Goal: Task Accomplishment & Management: Complete application form

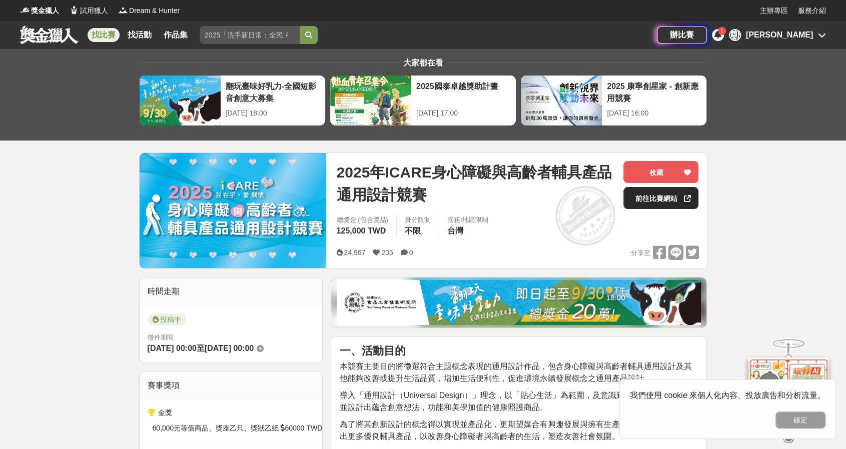
click at [633, 193] on link "前往比賽網站" at bounding box center [660, 198] width 75 height 22
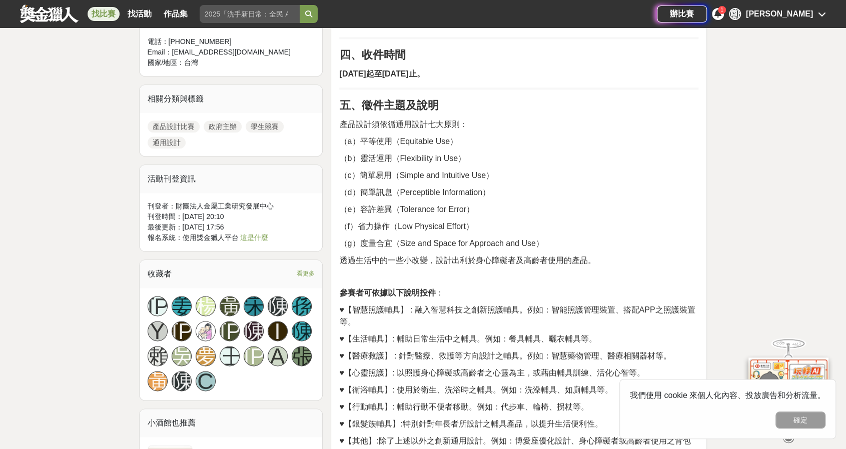
scroll to position [700, 0]
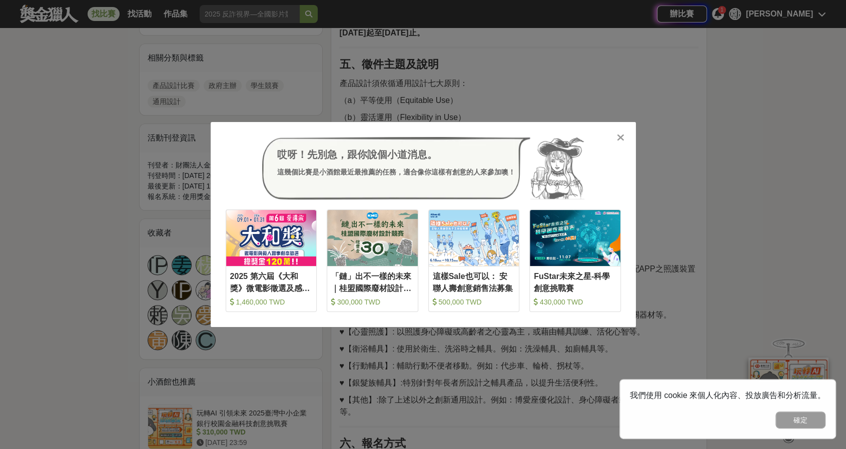
click at [619, 136] on icon at bounding box center [621, 138] width 8 height 10
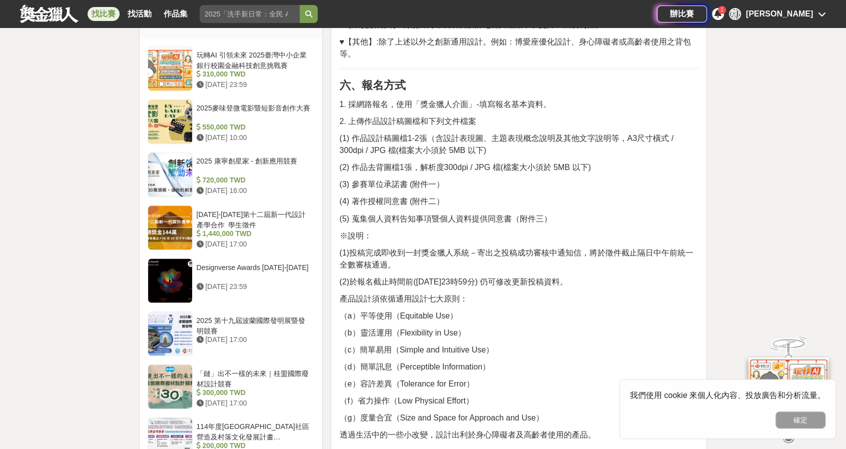
scroll to position [1050, 0]
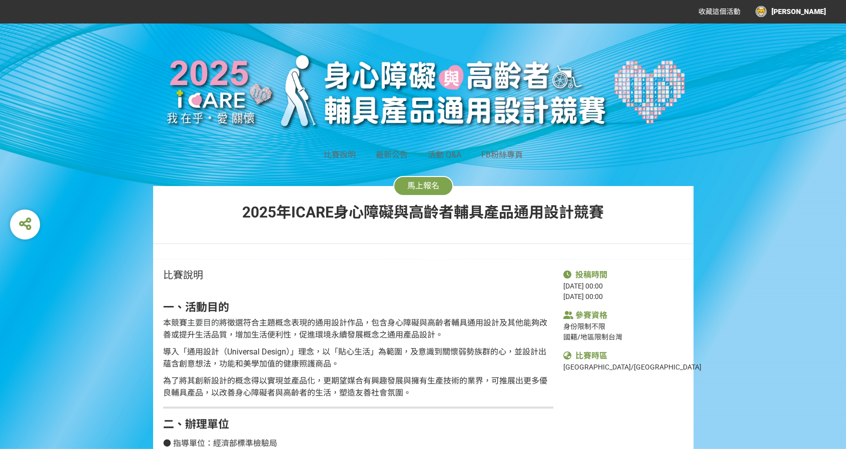
click at [427, 181] on button "馬上報名" at bounding box center [423, 186] width 60 height 20
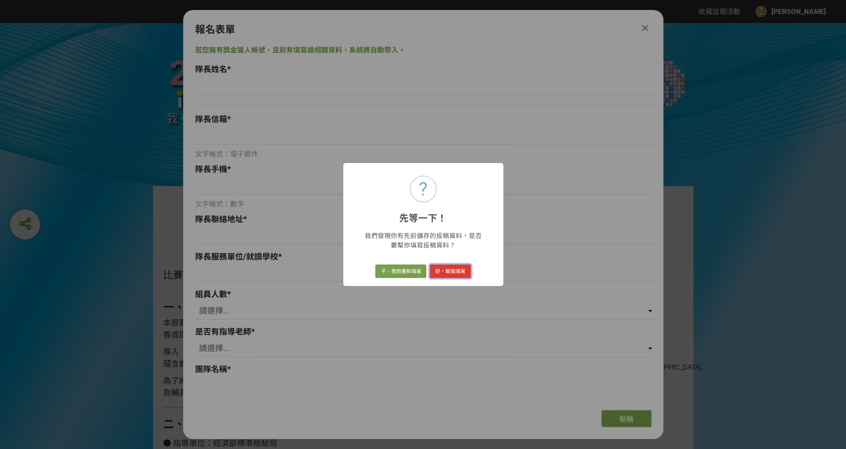
click at [438, 272] on button "好，幫我填寫" at bounding box center [450, 272] width 41 height 14
type input "[PERSON_NAME]"
type input "[EMAIL_ADDRESS][DOMAIN_NAME]"
type input "0966497842"
type input "[STREET_ADDRESS]"
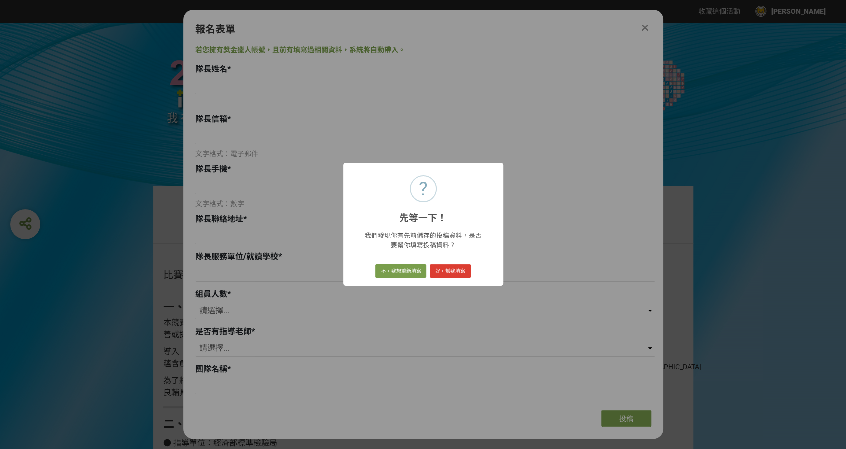
type input "國立高雄師範大學"
select select "1"
select select "否"
type input "OraMates"
type input "Lumora"
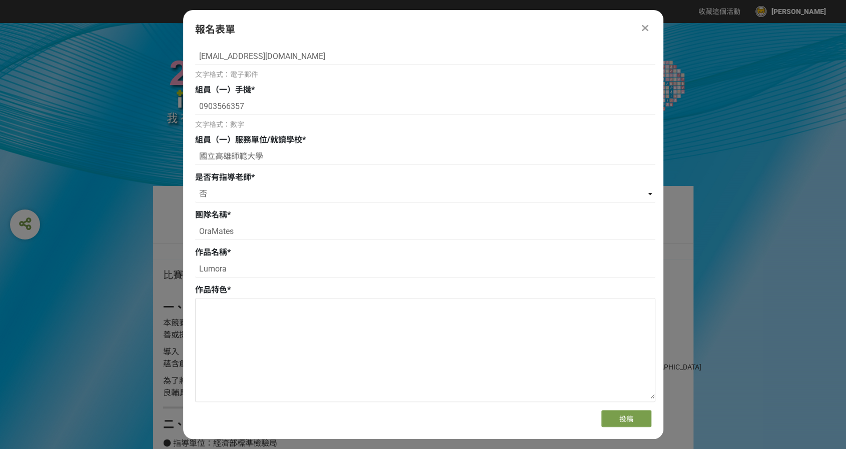
scroll to position [350, 0]
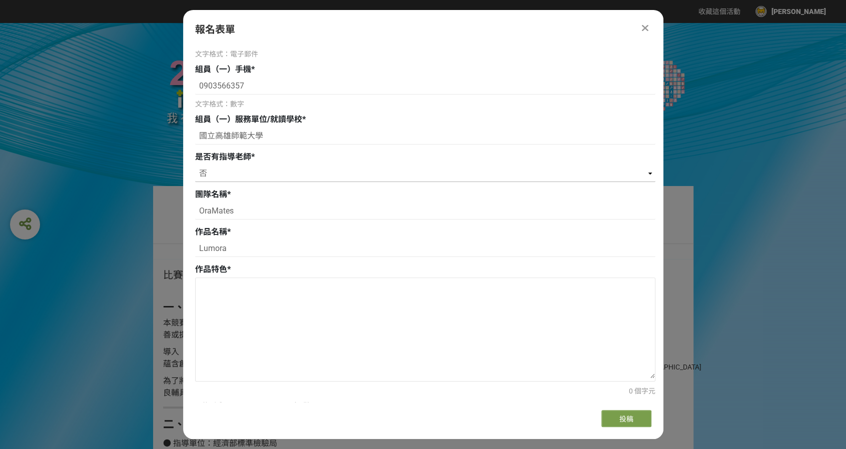
click at [634, 171] on select "請選擇... 是 否" at bounding box center [425, 173] width 460 height 17
select select "是"
click at [195, 165] on select "請選擇... 是 否" at bounding box center [425, 173] width 460 height 17
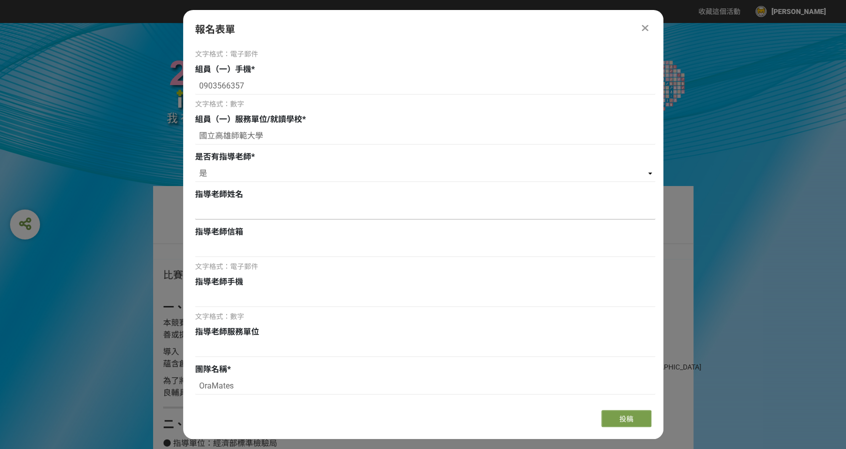
click at [241, 212] on input at bounding box center [425, 211] width 460 height 17
type input "王明堂"
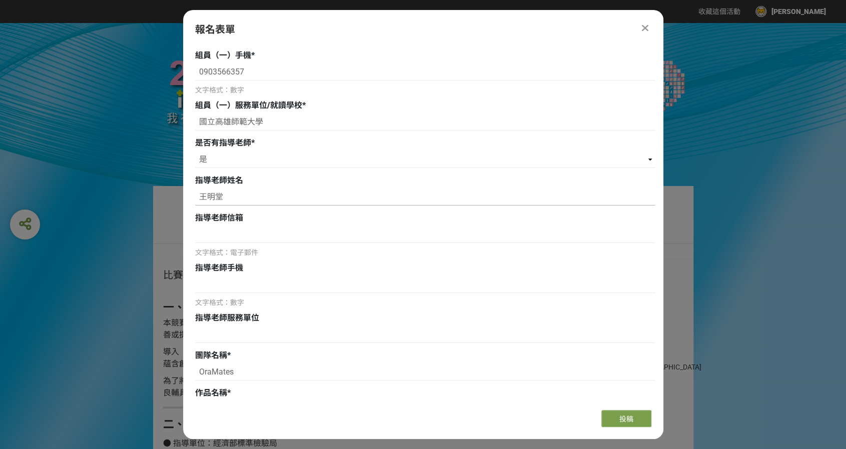
scroll to position [400, 0]
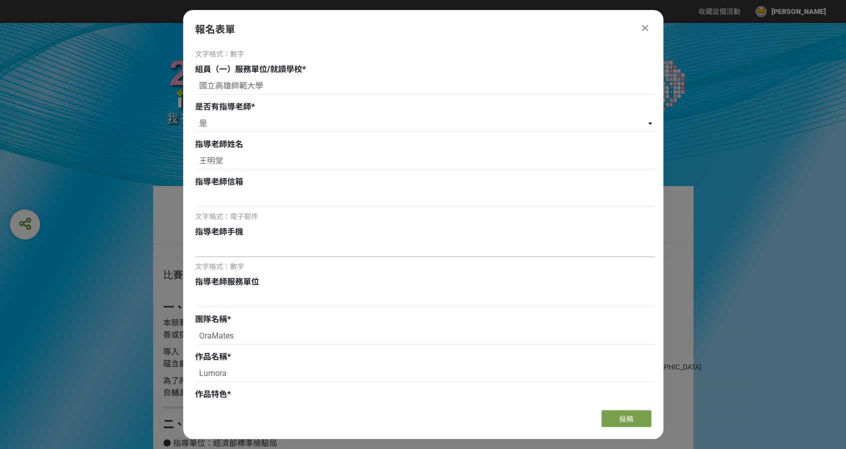
click at [224, 252] on input at bounding box center [425, 248] width 460 height 17
paste input "0939080171"
type input "0939080171"
click at [205, 196] on input at bounding box center [425, 198] width 460 height 17
paste input "[EMAIL_ADDRESS][DOMAIN_NAME]"
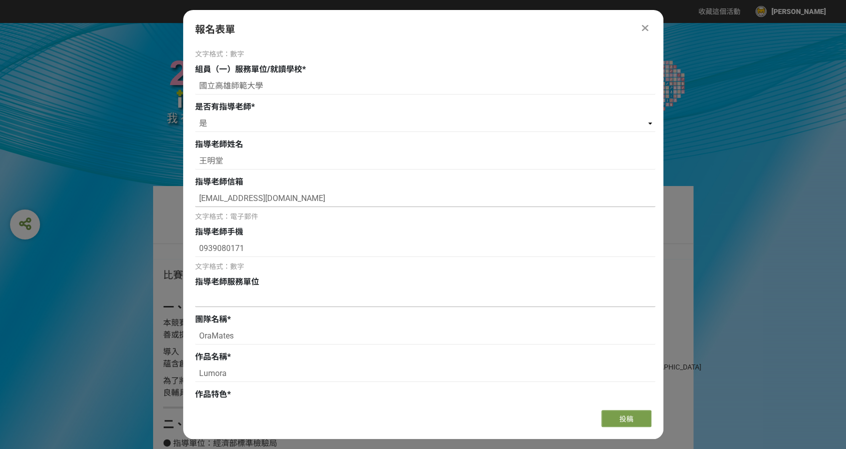
type input "[EMAIL_ADDRESS][DOMAIN_NAME]"
click at [233, 301] on input at bounding box center [425, 298] width 460 height 17
drag, startPoint x: 265, startPoint y: 86, endPoint x: 199, endPoint y: 98, distance: 67.6
click at [228, 301] on input at bounding box center [425, 298] width 460 height 17
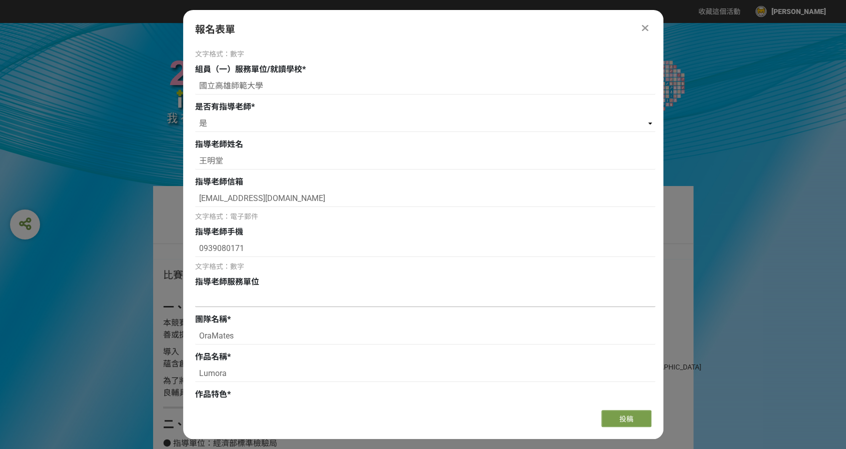
paste input "國立高雄師範大學"
type input "國立高雄師範大學"
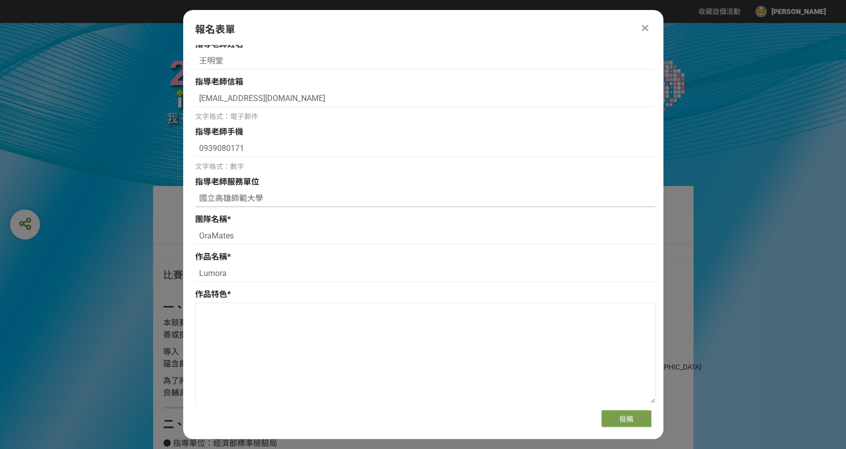
scroll to position [650, 0]
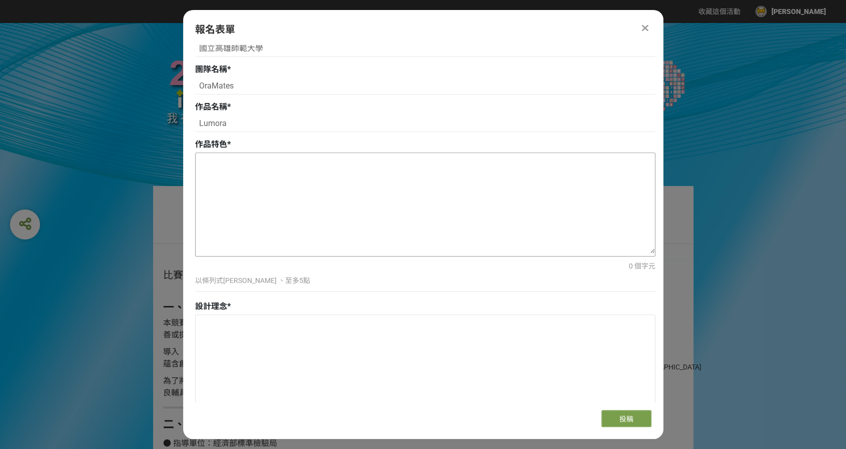
click at [261, 184] on textarea at bounding box center [425, 203] width 459 height 100
paste textarea "安全陪伴：讓長者與寵物可安心同行，提升生活幸福感。"
click at [200, 166] on textarea "安全陪伴：讓長者與寵物可安心同行，提升生活幸福感。" at bounding box center [425, 203] width 459 height 100
click at [424, 166] on textarea "01/ 安全陪伴：讓長者與寵物可安心同行，提升生活幸福感。" at bounding box center [425, 203] width 459 height 100
paste textarea "雙層平台設計：可作為休息座椅及寵物收納空間，兼具多功能性。"
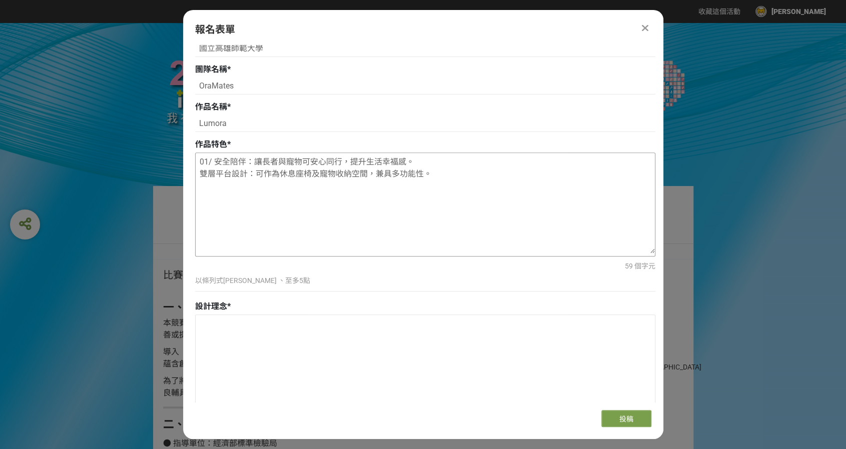
click at [202, 171] on textarea "01/ 安全陪伴：讓長者與寵物可安心同行，提升生活幸福感。 雙層平台設計：可作為休息座椅及寵物收納空間，兼具多功能性。" at bounding box center [425, 203] width 459 height 100
click at [455, 168] on textarea "01/ 安全陪伴：讓長者與寵物可安心同行，提升生活幸福感。 02/ 雙層平台設計：可作為休息座椅及寵物收納空間，兼具多功能性。" at bounding box center [425, 203] width 459 height 100
click at [456, 170] on textarea "01/ 安全陪伴：讓長者與寵物可安心同行，提升生活幸福感。 02/ 雙層平台設計：可作為休息座椅及寵物收納空間，兼具多功能性。" at bounding box center [425, 203] width 459 height 100
paste textarea "輕量穩固結構"
paste textarea "採用輕量化材質與穩定設計，減少使用者的體力負擔，推行更安全。"
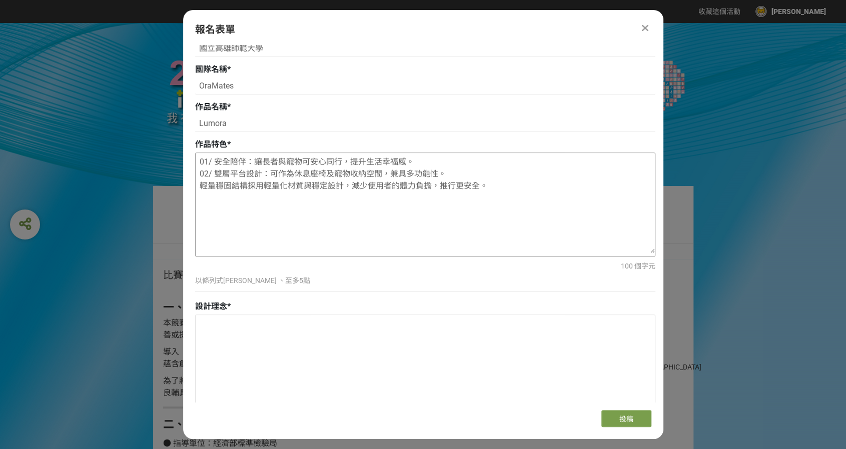
click at [243, 189] on textarea "01/ 安全陪伴：讓長者與寵物可安心同行，提升生活幸福感。 02/ 雙層平台設計：可作為休息座椅及寵物收納空間，兼具多功能性。 輕量穩固結構採用輕量化材質與穩…" at bounding box center [425, 203] width 459 height 100
click at [245, 188] on textarea "01/ 安全陪伴：讓長者與寵物可安心同行，提升生活幸福感。 02/ 雙層平台設計：可作為休息座椅及寵物收納空間，兼具多功能性。 輕量穩固結構採用輕量化材質與穩…" at bounding box center [425, 203] width 459 height 100
click at [199, 190] on textarea "01/ 安全陪伴：讓長者與寵物可安心同行，提升生活幸福感。 02/ 雙層平台設計：可作為休息座椅及寵物收納空間，兼具多功能性。 輕量穩固結構：採用輕量化材質與…" at bounding box center [425, 203] width 459 height 100
click at [369, 215] on textarea "01/ 安全陪伴：讓長者與寵物可安心同行，提升生活幸福感。 02/ 雙層平台設計：可作為休息座椅及寵物收納空間，兼具多功能性。 03/ 輕量穩固結構：採用輕量…" at bounding box center [425, 203] width 459 height 100
click at [362, 206] on textarea "01/ 安全陪伴：讓長者與寵物可安心同行，提升生活幸福感。 02/ 雙層平台設計：可作為休息座椅及寵物收納空間，兼具多功能性。 03/ 輕量穩固結構：採用輕量…" at bounding box center [425, 203] width 459 height 100
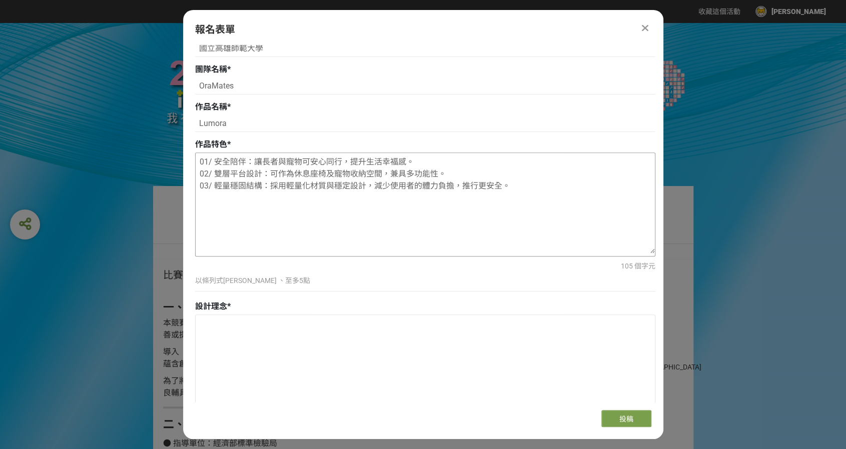
click at [508, 180] on textarea "01/ 安全陪伴：讓長者與寵物可安心同行，提升生活幸福感。 02/ 雙層平台設計：可作為休息座椅及寵物收納空間，兼具多功能性。 03/ 輕量穩固結構：採用輕量…" at bounding box center [425, 203] width 459 height 100
paste textarea "人體工學提把 高度與握感符合長者需求，搭配止滑材質，減少長時間使用的疲勞感。"
click at [199, 216] on textarea "01/ 安全陪伴：讓長者與寵物可安心同行，提升生活幸福感。 02/ 雙層平台設計：可作為休息座椅及寵物收納空間，兼具多功能性。 03/ 輕量穩固結構：採用輕量…" at bounding box center [425, 203] width 459 height 100
click at [202, 199] on textarea "01/ 安全陪伴：讓長者與寵物可安心同行，提升生活幸福感。 02/ 雙層平台設計：可作為休息座椅及寵物收納空間，兼具多功能性。 03/ 輕量穩固結構：採用輕量…" at bounding box center [425, 203] width 459 height 100
click at [522, 197] on textarea "01/ 安全陪伴：讓長者與寵物可安心同行，提升生活幸福感。 02/ 雙層平台設計：可作為休息座椅及寵物收納空間，兼具多功能性。 03/ 輕量穩固結構：採用輕量…" at bounding box center [425, 203] width 459 height 100
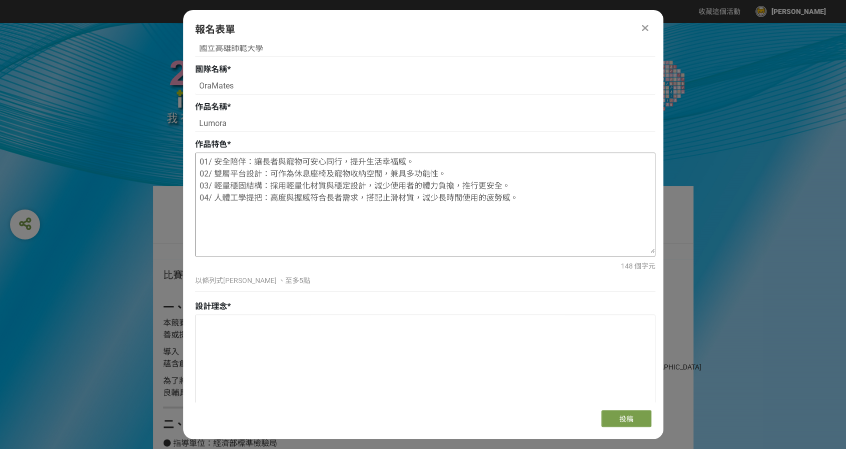
paste textarea "日常友善配色 採用溫和中性色彩，降低醫療器材感，容易融入生活環境並提升親和力。"
click at [199, 227] on textarea "01/ 安全陪伴：讓長者與寵物可安心同行，提升生活幸福感。 02/ 雙層平台設計：可作為休息座椅及寵物收納空間，兼具多功能性。 03/ 輕量穩固結構：採用輕量…" at bounding box center [425, 203] width 459 height 100
click at [199, 212] on textarea "01/ 安全陪伴：讓長者與寵物可安心同行，提升生活幸福感。 02/ 雙層平台設計：可作為休息座椅及寵物收納空間，兼具多功能性。 03/ 輕量穩固結構：採用輕量…" at bounding box center [425, 203] width 459 height 100
click at [463, 175] on textarea "01/ 安全陪伴：讓長者與寵物可安心同行，提升生活幸福感。 02/ 雙層平台設計：可作為休息座椅及寵物收納空間，兼具多功能性。 03/ 輕量穩固結構：採用輕量…" at bounding box center [425, 203] width 459 height 100
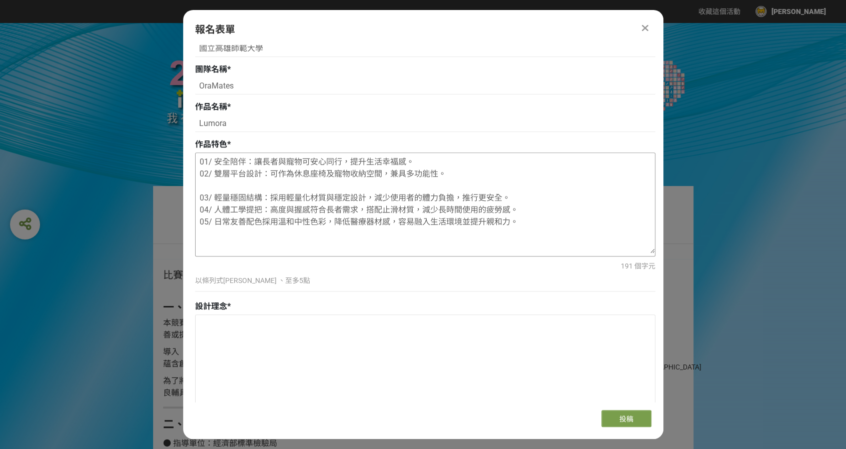
paste textarea "摺疊收納結構 具快速折疊與展開機制，方便存放與攜帶，提升日常使用便利性。"
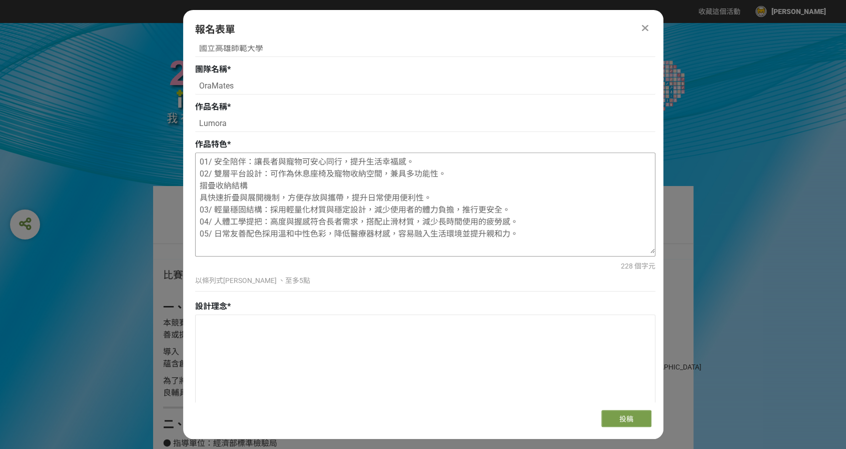
click at [199, 201] on textarea "01/ 安全陪伴：讓長者與寵物可安心同行，提升生活幸福感。 02/ 雙層平台設計：可作為休息座椅及寵物收納空間，兼具多功能性。 摺疊收納結構 具快速折疊與展開…" at bounding box center [425, 203] width 459 height 100
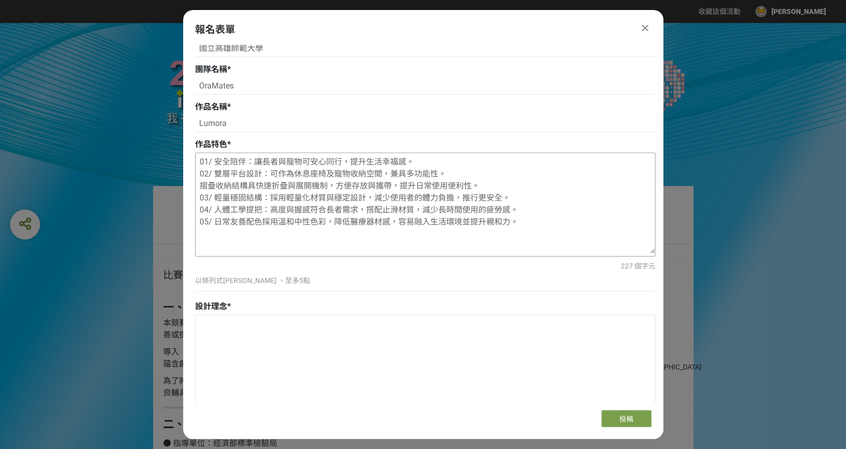
click at [205, 176] on textarea "01/ 安全陪伴：讓長者與寵物可安心同行，提升生活幸福感。 02/ 雙層平台設計：可作為休息座椅及寵物收納空間，兼具多功能性。 摺疊收納結構具快速折疊與展開機…" at bounding box center [425, 203] width 459 height 100
click at [202, 188] on textarea "01/ 安全陪伴：讓長者與寵物可安心同行，提升生活幸福感。 02/ 雙層平台設計：可作為休息座椅及寵物收納空間，兼具多功能性。 摺疊收納結構具快速折疊與展開機…" at bounding box center [425, 203] width 459 height 100
click at [262, 186] on textarea "01/ 安全陪伴：讓長者與寵物可安心同行，提升生活幸福感。 02/ 雙層平台設計：可作為休息座椅及寵物收納空間，兼具多功能性。 02/ 摺疊收納結構具快速折疊…" at bounding box center [425, 203] width 459 height 100
drag, startPoint x: 261, startPoint y: 198, endPoint x: 268, endPoint y: 196, distance: 7.4
click at [268, 196] on textarea "01/ 安全陪伴：讓長者與寵物可安心同行，提升生活幸福感。 02/ 雙層平台設計：可作為休息座椅及寵物收納空間，兼具多功能性。 02/ 摺疊收納結構具快速折疊…" at bounding box center [425, 203] width 459 height 100
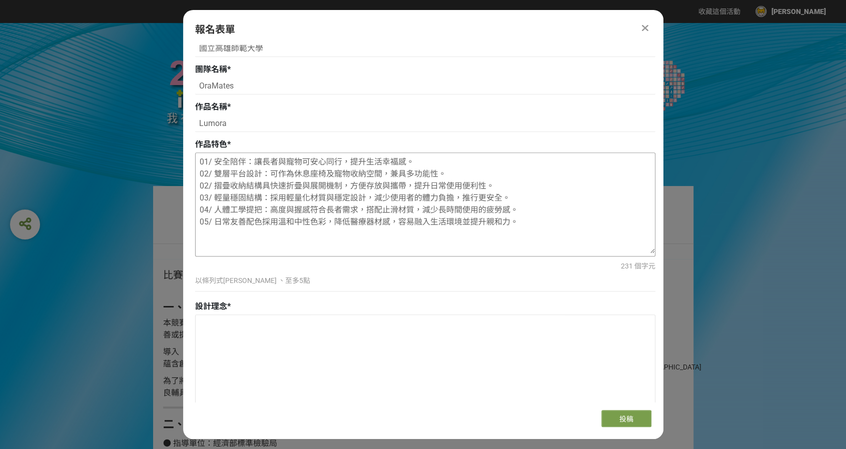
click at [261, 188] on textarea "01/ 安全陪伴：讓長者與寵物可安心同行，提升生活幸福感。 02/ 雙層平台設計：可作為休息座椅及寵物收納空間，兼具多功能性。 02/ 摺疊收納結構具快速折疊…" at bounding box center [425, 203] width 459 height 100
paste textarea "："
click at [262, 222] on textarea "01/ 安全陪伴：讓長者與寵物可安心同行，提升生活幸福感。 02/ 雙層平台設計：可作為休息座椅及寵物收納空間，兼具多功能性。 02/ 摺疊收納結構：具快速折…" at bounding box center [425, 203] width 459 height 100
paste textarea "："
drag, startPoint x: 417, startPoint y: 158, endPoint x: 196, endPoint y: 157, distance: 221.6
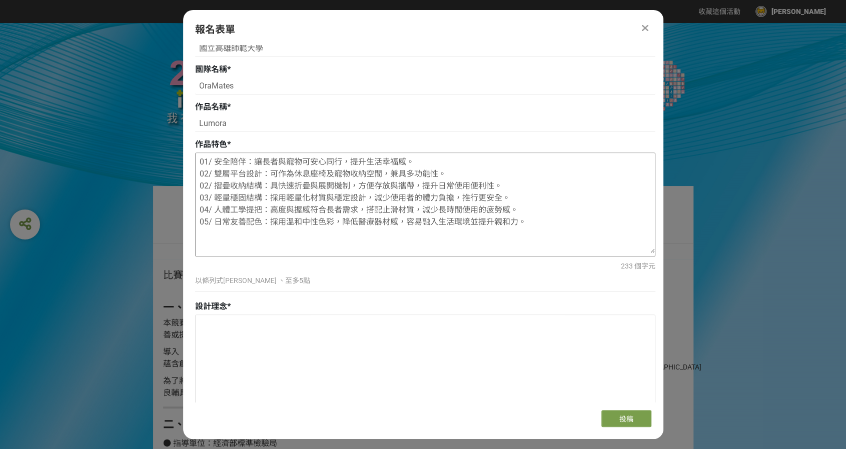
click at [196, 157] on textarea "01/ 安全陪伴：讓長者與寵物可安心同行，提升生活幸福感。 02/ 雙層平台設計：可作為休息座椅及寵物收納空間，兼具多功能性。 02/ 摺疊收納結構：具快速折…" at bounding box center [425, 203] width 459 height 100
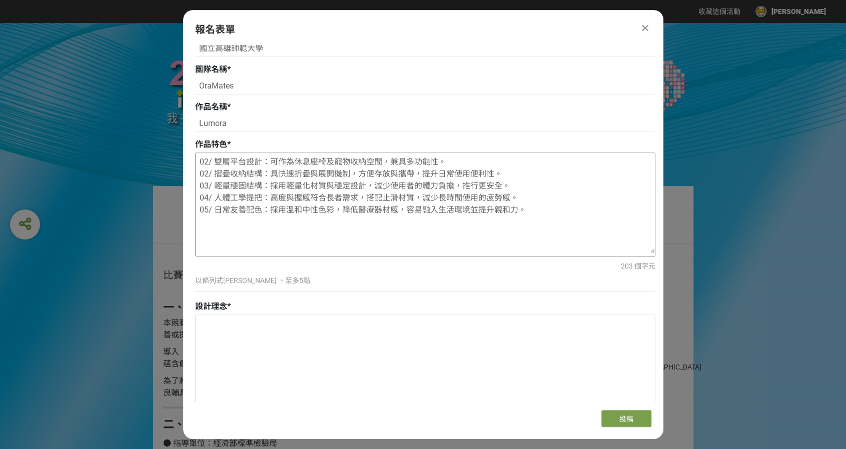
click at [196, 175] on textarea "02/ 雙層平台設計：可作為休息座椅及寵物收納空間，兼具多功能性。 02/ 摺疊收納結構：具快速折疊與展開機制，方便存放與攜帶，提升日常使用便利性。 03/ …" at bounding box center [425, 203] width 459 height 100
click at [209, 163] on textarea "02/ 雙層平台設計：可作為休息座椅及寵物收納空間，兼具多功能性。 02/ 摺疊收納結構：具快速折疊與展開機制，方便存放與攜帶，提升日常使用便利性。 03/ …" at bounding box center [425, 203] width 459 height 100
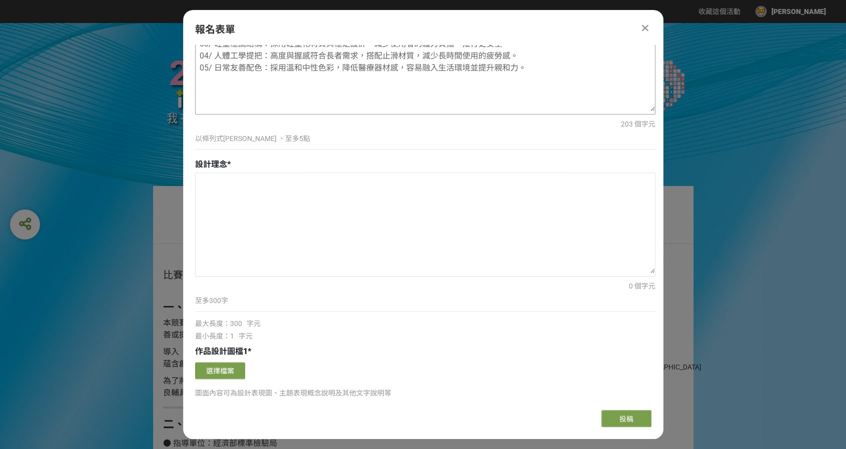
scroll to position [800, 0]
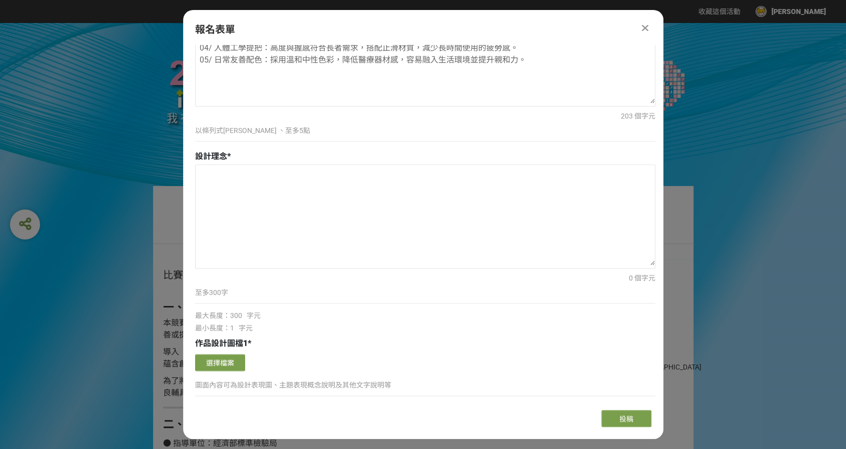
type textarea "01/ 雙層平台設計：可作為休息座椅及寵物收納空間，兼具多功能性。 02/ 摺疊收納結構：具快速折疊與展開機制，方便存放與攜帶，提升日常使用便利性。 03/ …"
click at [266, 187] on textarea at bounding box center [425, 215] width 459 height 100
paste textarea "高齡社會中，陪伴是銀髮族生活中不可或缺的重要元素，然而現有的步行輔具多半忽略了「人與寵物」的共同需求。[PERSON_NAME] 的設計理念是將 步行支持與寵…"
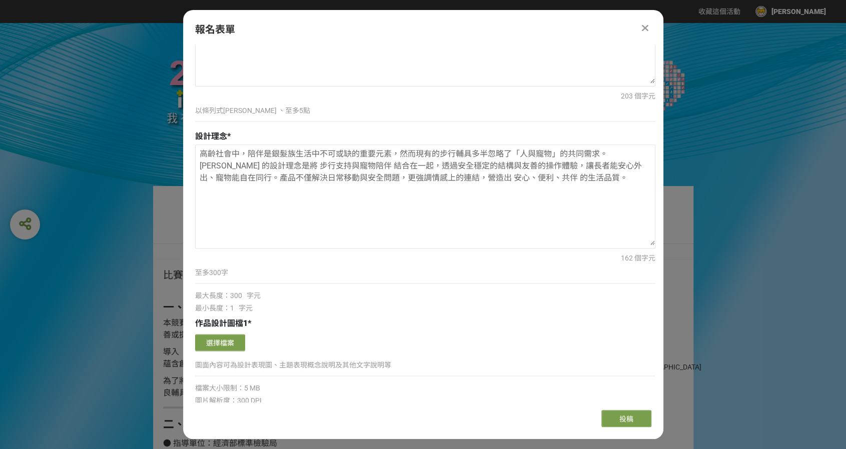
scroll to position [900, 0]
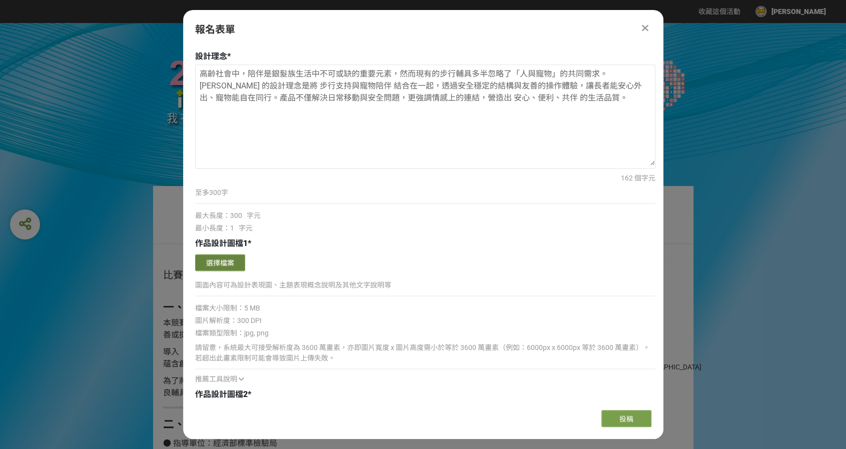
type textarea "高齡社會中，陪伴是銀髮族生活中不可或缺的重要元素，然而現有的步行輔具多半忽略了「人與寵物」的共同需求。[PERSON_NAME] 的設計理念是將 步行支持與寵…"
click at [237, 259] on button "選擇檔案" at bounding box center [220, 262] width 50 height 17
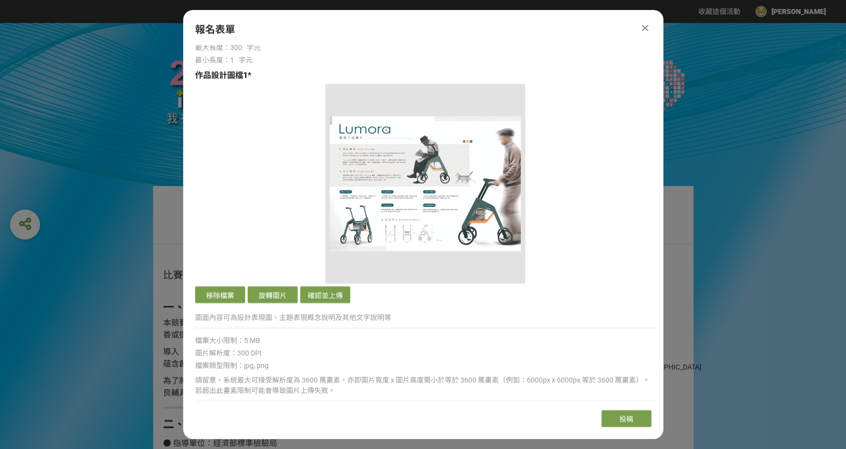
scroll to position [1050, 0]
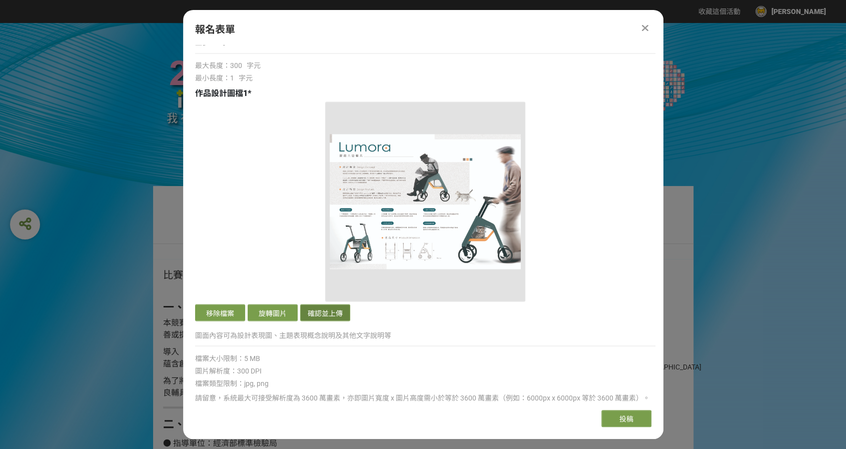
click at [325, 305] on button "確認並上傳" at bounding box center [325, 312] width 50 height 17
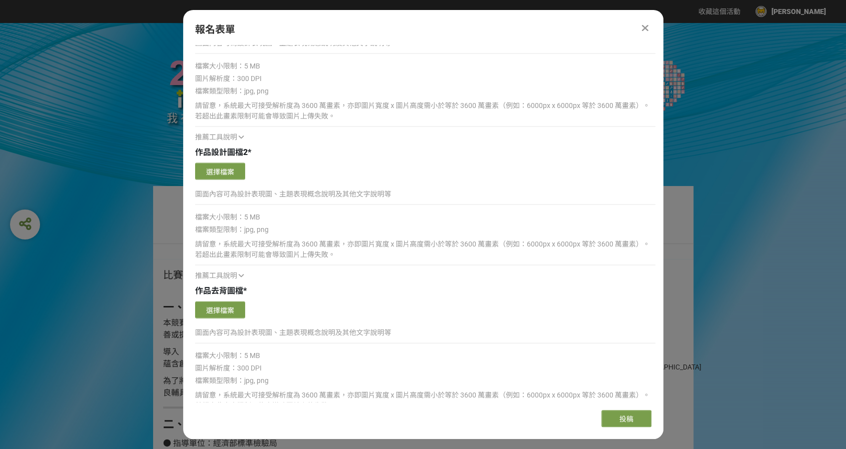
scroll to position [1350, 0]
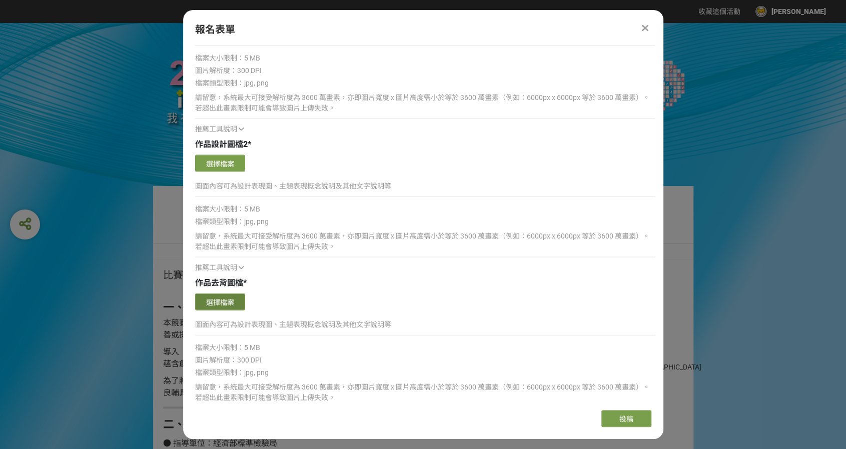
click at [237, 301] on button "選擇檔案" at bounding box center [220, 302] width 50 height 17
click at [236, 297] on button "選擇檔案" at bounding box center [220, 302] width 50 height 17
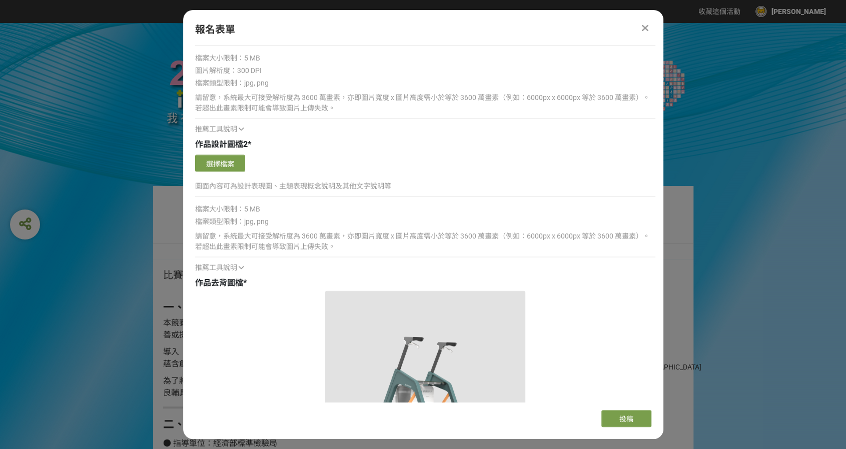
scroll to position [1550, 0]
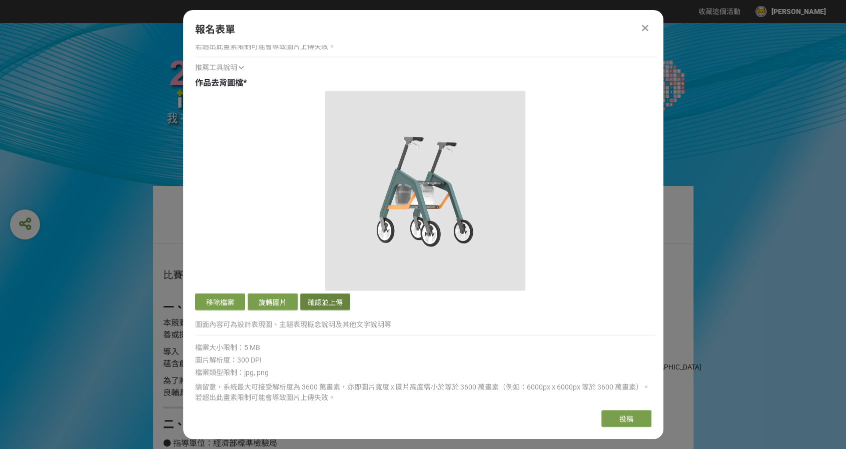
click at [340, 301] on button "確認並上傳" at bounding box center [325, 302] width 50 height 17
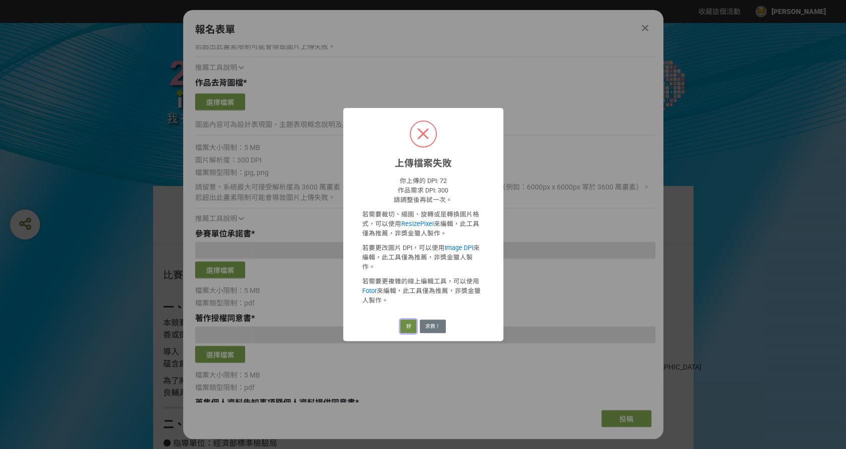
click at [410, 323] on button "好" at bounding box center [408, 327] width 16 height 14
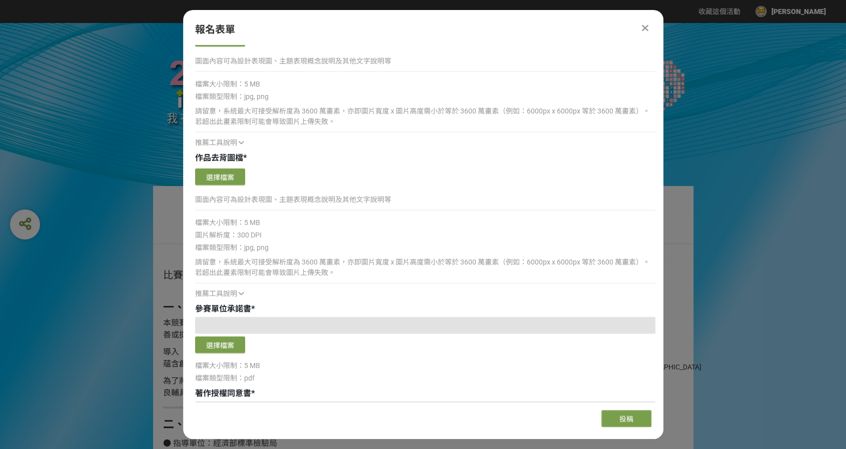
scroll to position [1447, 0]
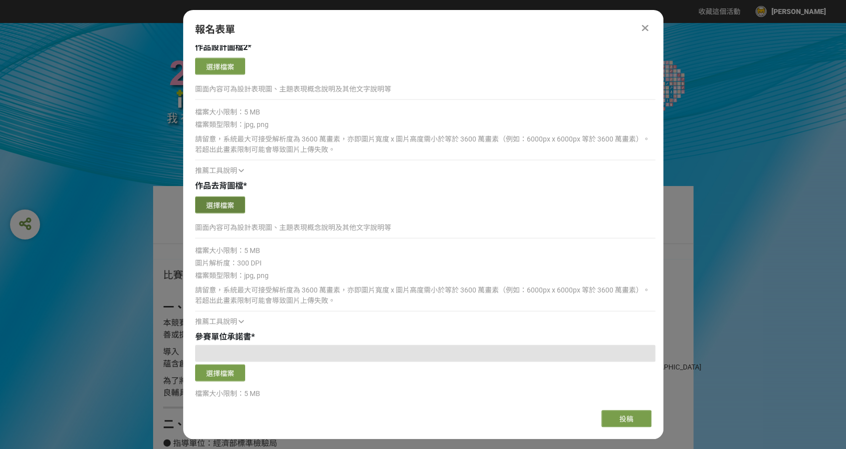
click at [238, 209] on button "選擇檔案" at bounding box center [220, 205] width 50 height 17
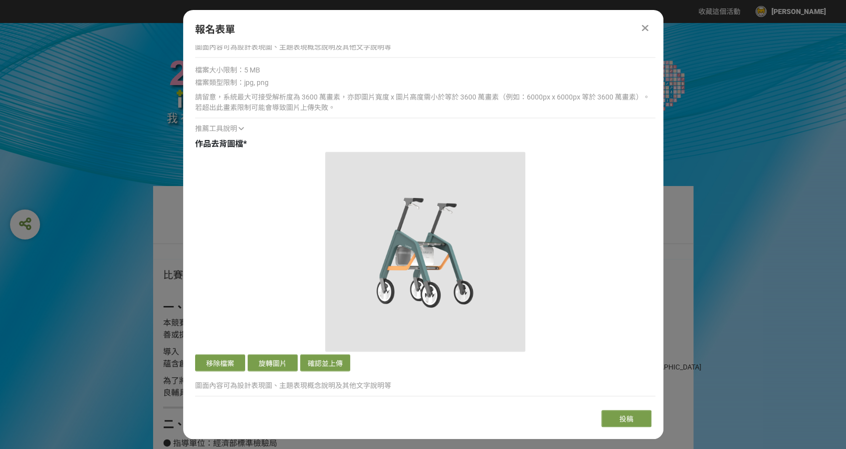
scroll to position [1497, 0]
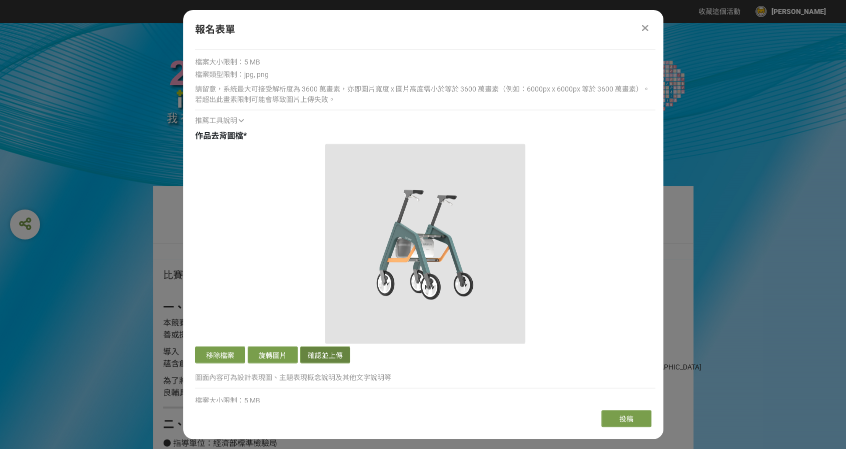
click at [325, 351] on button "確認並上傳" at bounding box center [325, 355] width 50 height 17
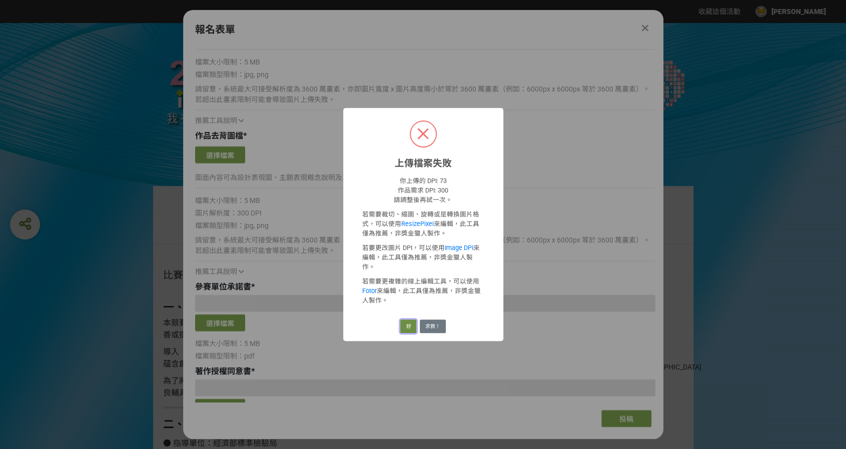
click at [409, 320] on button "好" at bounding box center [408, 327] width 16 height 14
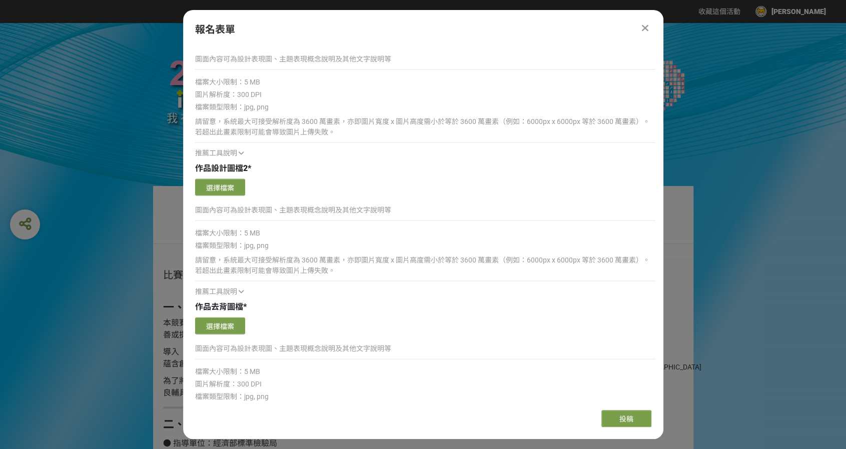
scroll to position [1347, 0]
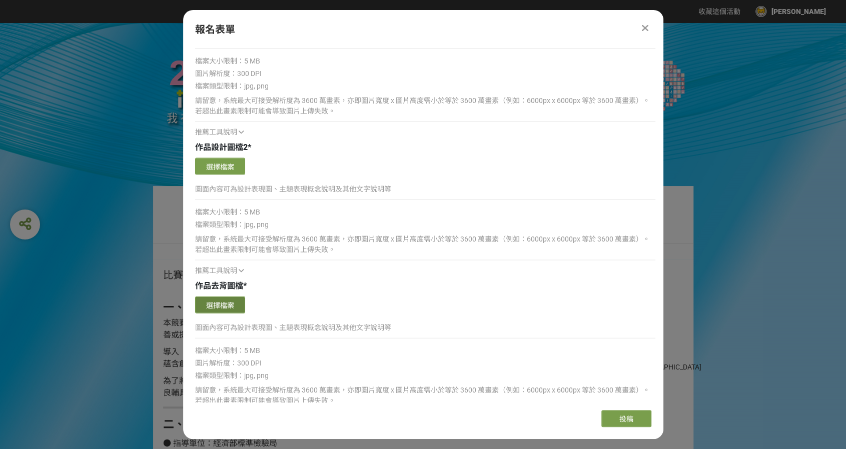
click at [227, 301] on button "選擇檔案" at bounding box center [220, 305] width 50 height 17
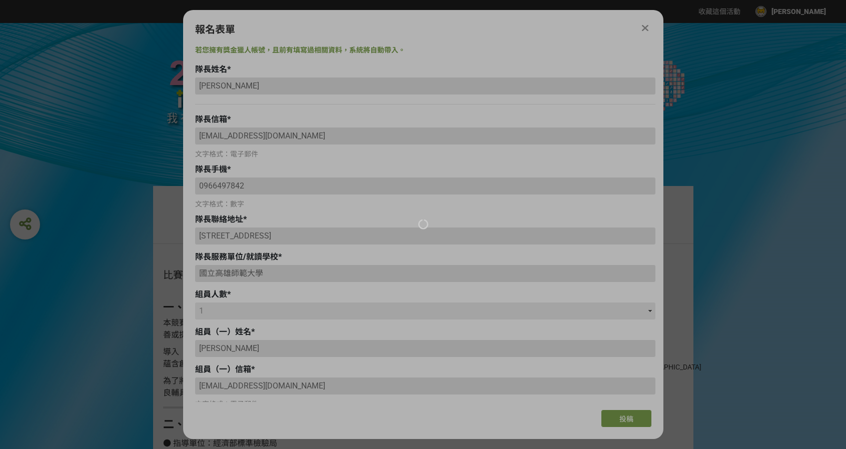
select select "1"
select select "是"
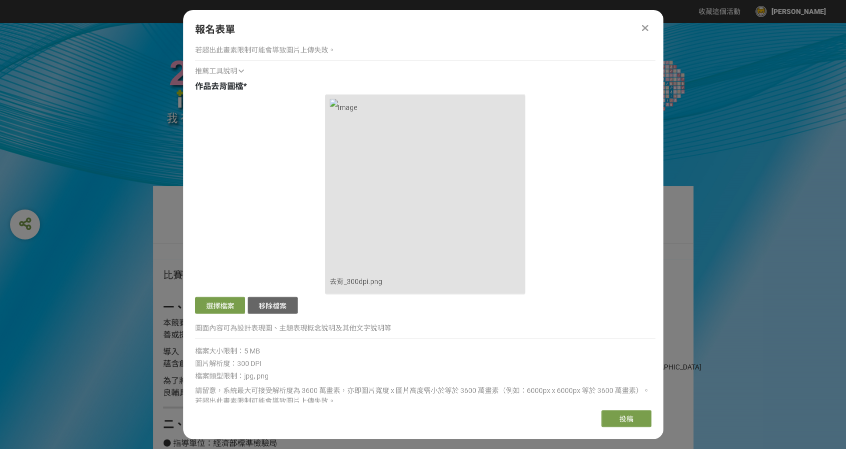
scroll to position [1797, 0]
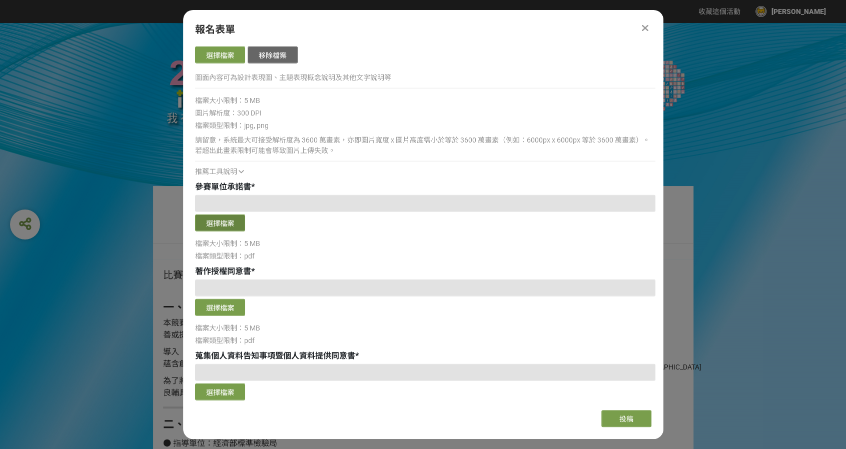
click at [235, 222] on button "選擇檔案" at bounding box center [220, 223] width 50 height 17
click at [232, 221] on button "選擇檔案" at bounding box center [220, 223] width 50 height 17
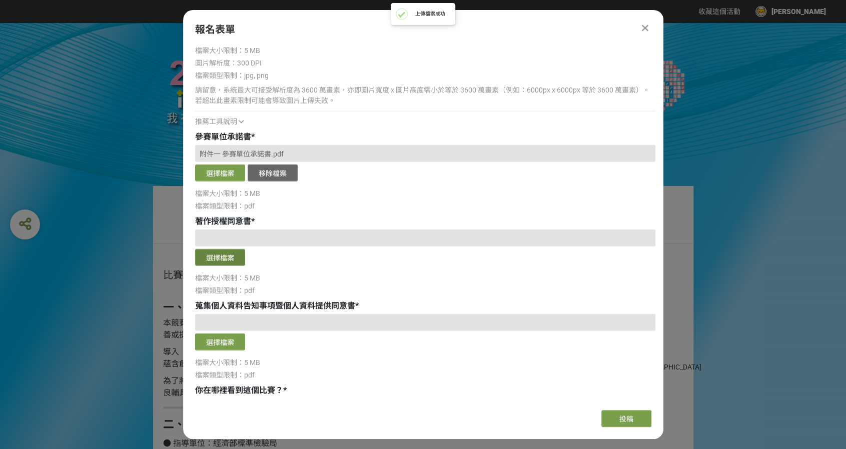
click at [227, 259] on button "選擇檔案" at bounding box center [220, 257] width 50 height 17
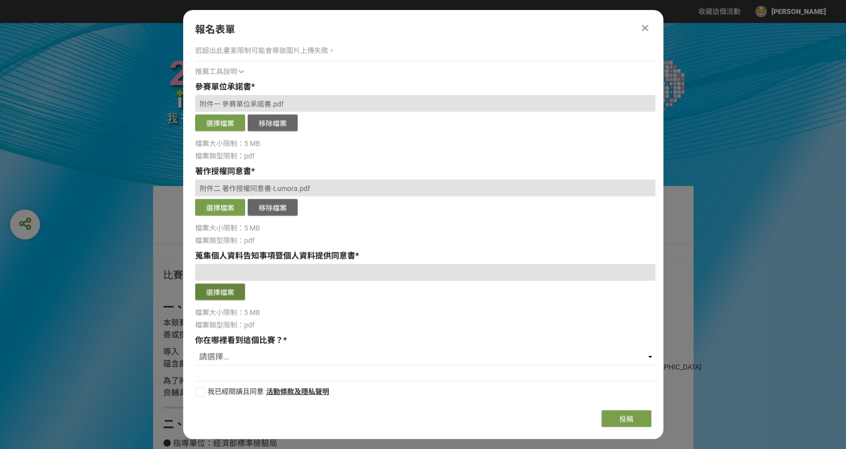
click at [230, 287] on button "選擇檔案" at bounding box center [220, 292] width 50 height 17
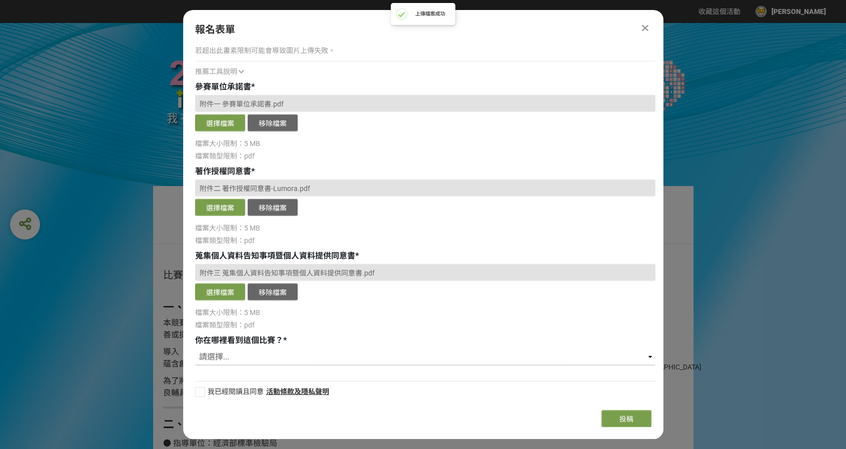
click at [270, 359] on select "請選擇... 獎金獵人網站 Facebook / Instagram 校園講座 / 老師系上推薦 電子郵件 海報 其他" at bounding box center [425, 357] width 460 height 17
select select "獎金獵人網站"
click at [195, 349] on select "請選擇... 獎金獵人網站 Facebook / Instagram 校園講座 / 老師系上推薦 電子郵件 海報 其他" at bounding box center [425, 357] width 460 height 17
click at [201, 388] on div at bounding box center [200, 392] width 10 height 10
checkbox input "true"
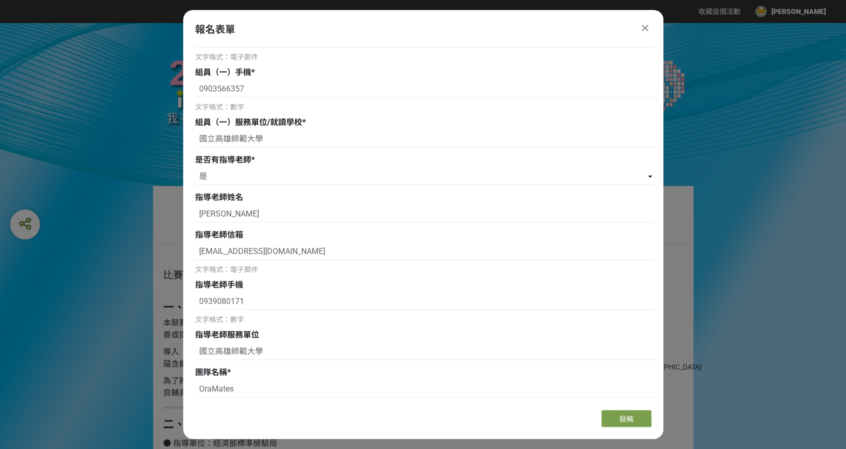
scroll to position [97, 0]
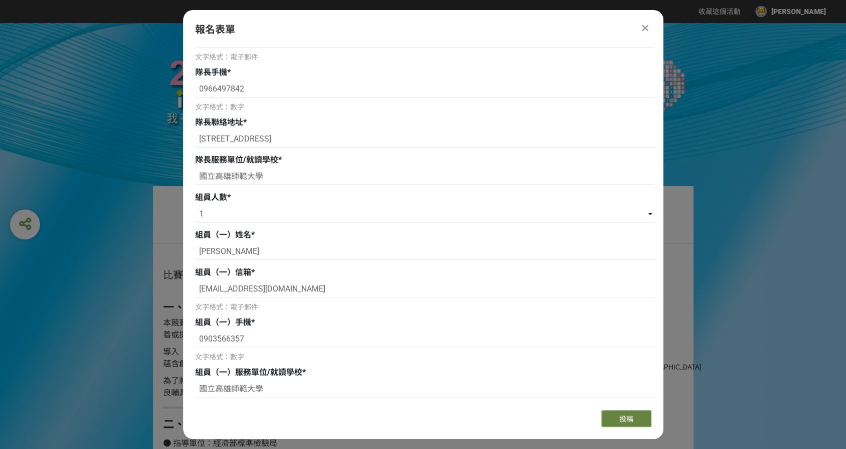
click at [632, 423] on span "投稿" at bounding box center [626, 419] width 14 height 8
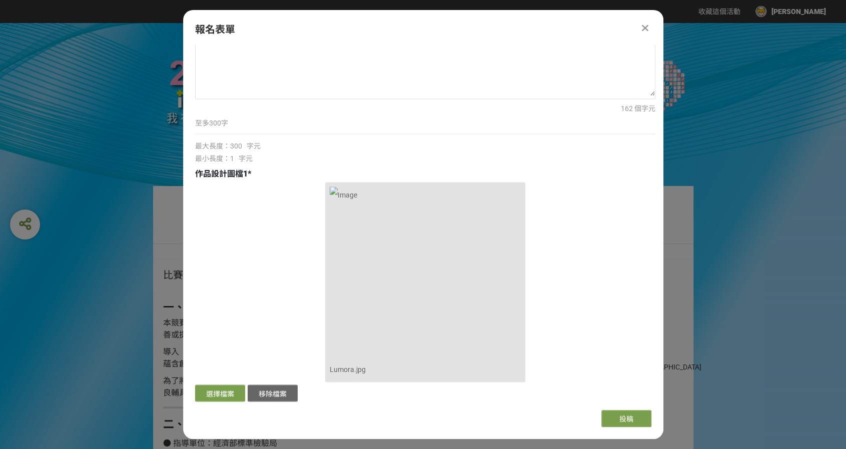
scroll to position [1147, 0]
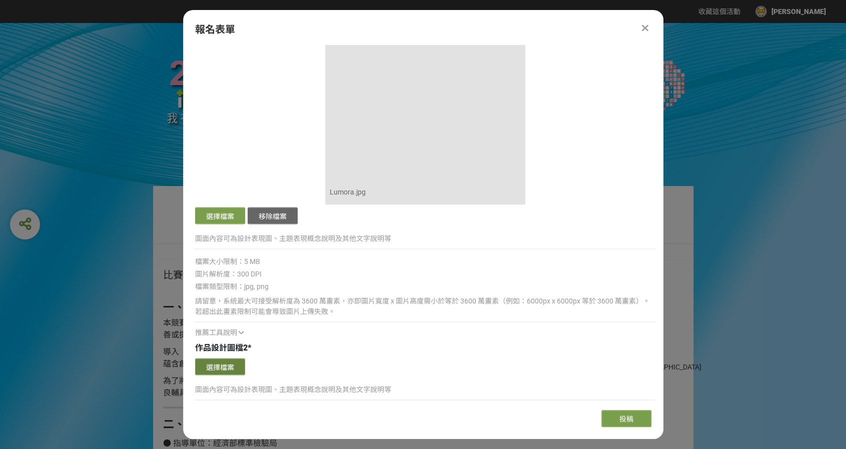
click at [214, 365] on button "選擇檔案" at bounding box center [220, 366] width 50 height 17
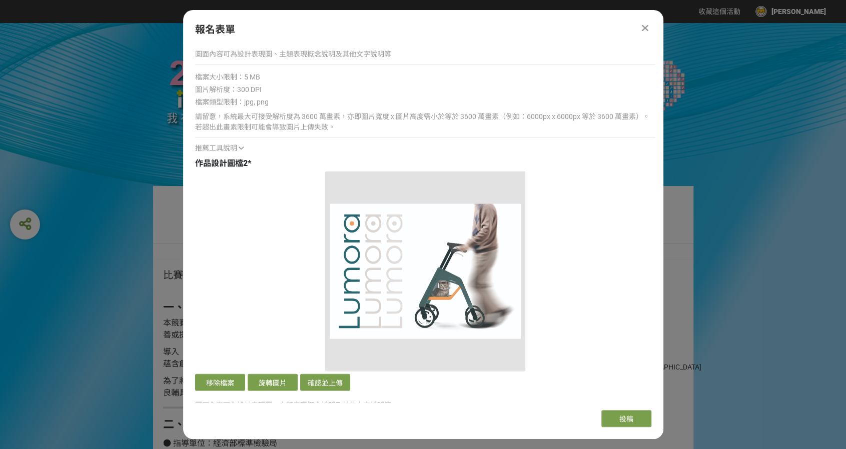
scroll to position [1347, 0]
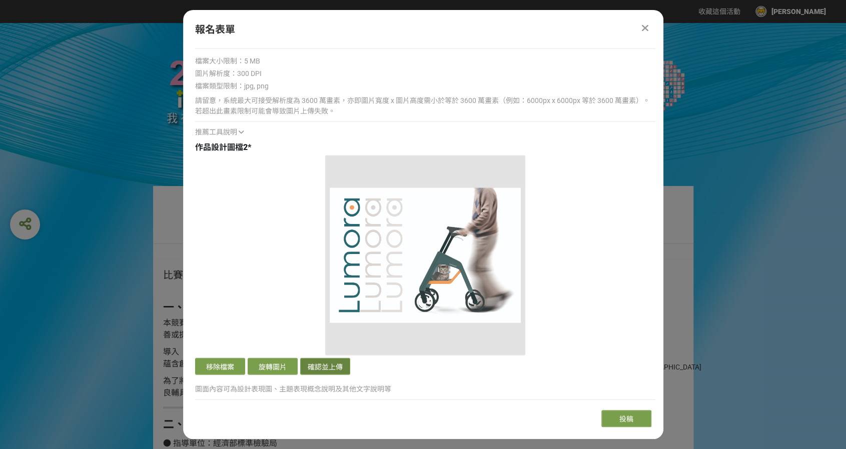
click at [336, 365] on button "確認並上傳" at bounding box center [325, 366] width 50 height 17
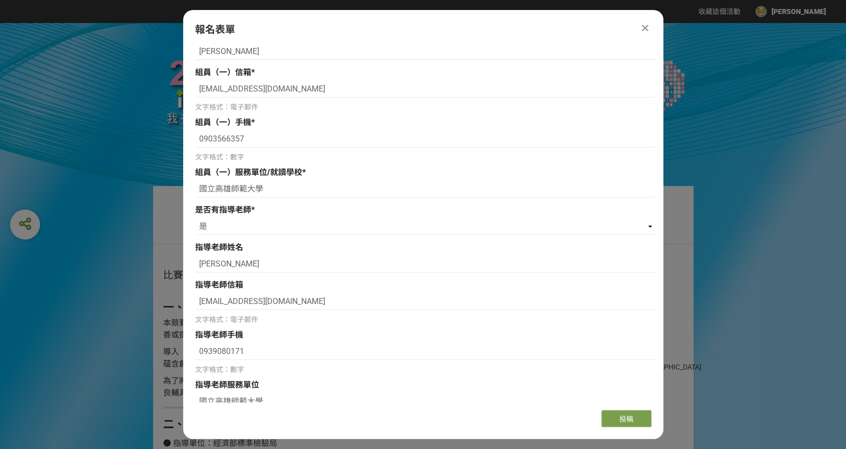
scroll to position [0, 0]
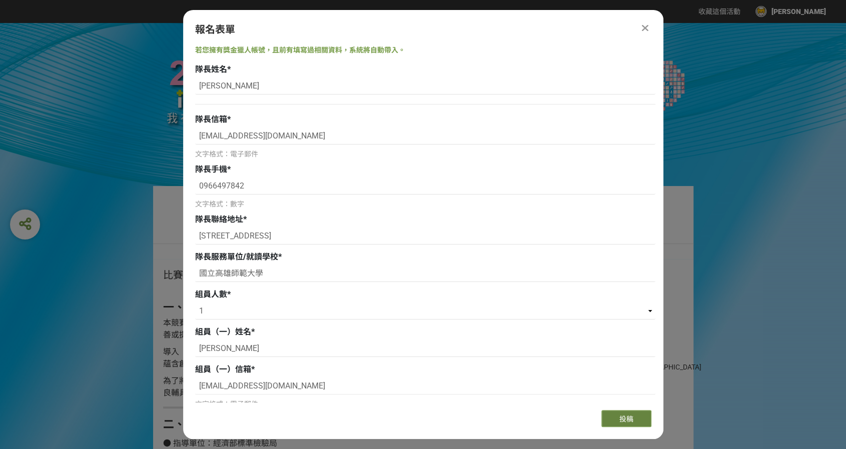
click at [606, 420] on button "投稿" at bounding box center [626, 418] width 50 height 17
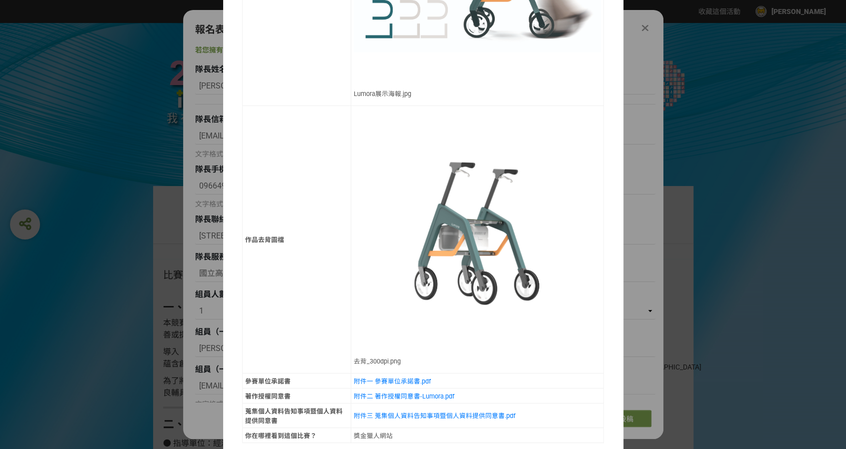
scroll to position [919, 0]
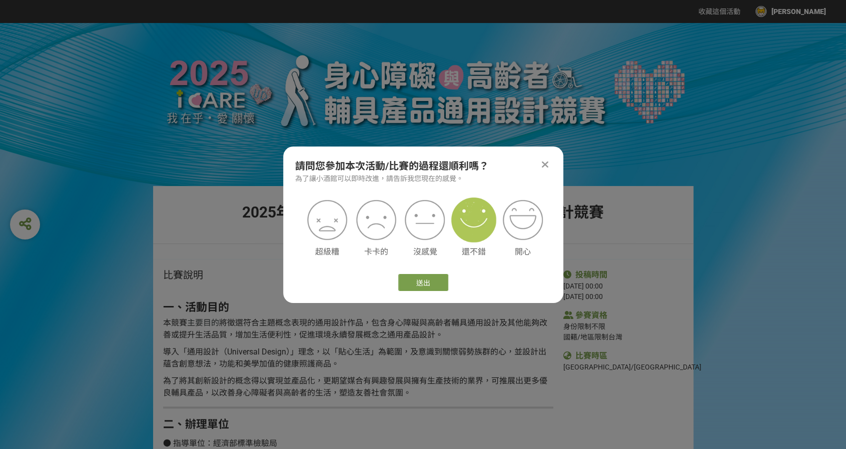
click at [468, 227] on img at bounding box center [473, 220] width 45 height 45
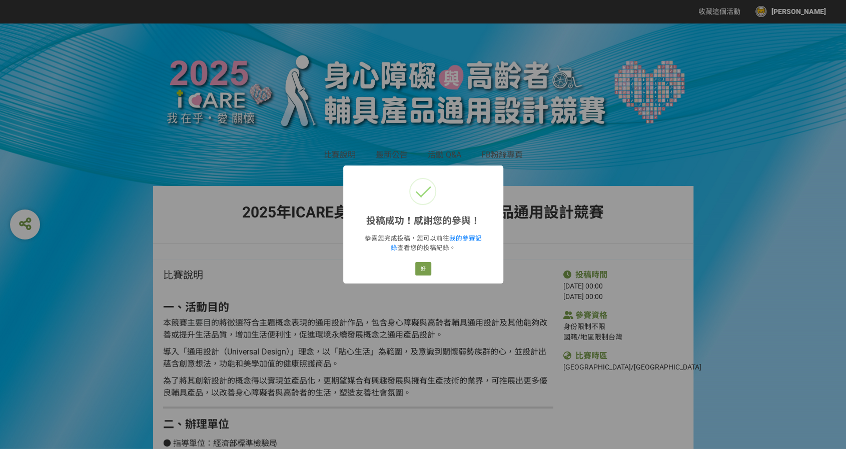
click at [422, 269] on button "好" at bounding box center [423, 269] width 16 height 14
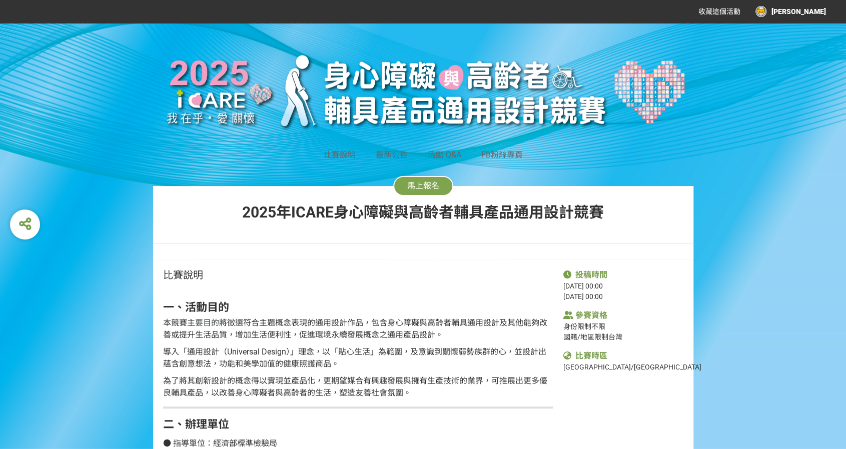
click at [421, 188] on span "馬上報名" at bounding box center [423, 186] width 32 height 10
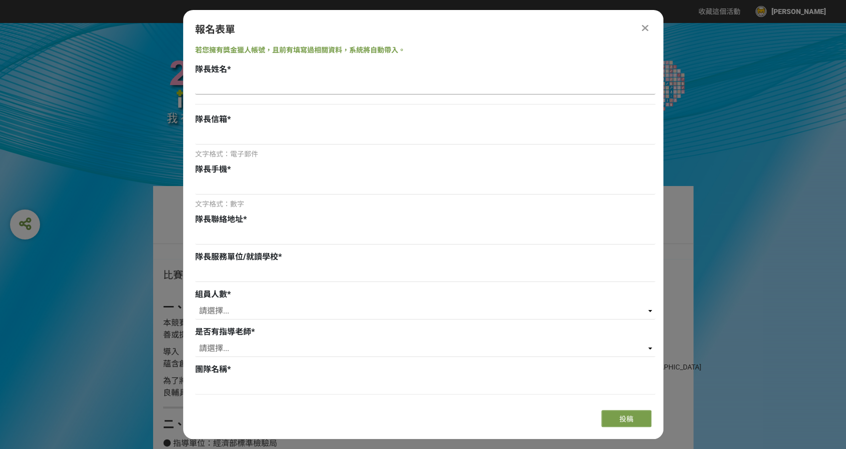
click at [307, 87] on input at bounding box center [425, 86] width 460 height 17
type input "5"
type input "[PERSON_NAME]"
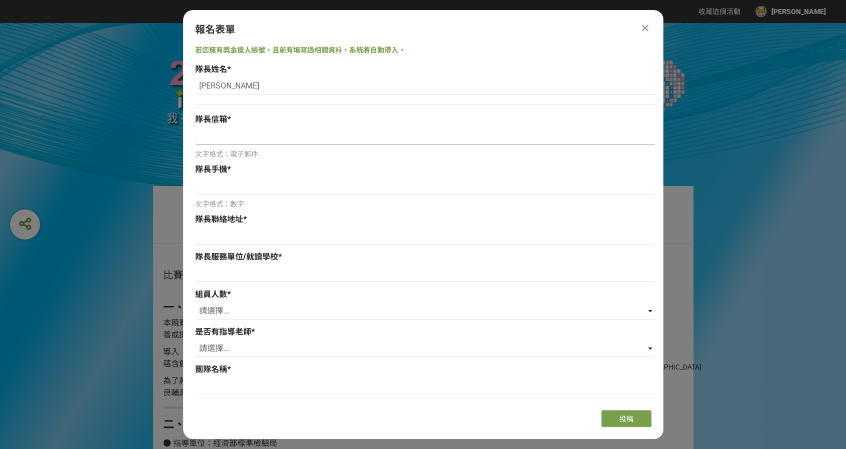
click at [230, 143] on input at bounding box center [425, 136] width 460 height 17
type input "ㄘ"
type input "[EMAIL_ADDRESS][DOMAIN_NAME]"
click at [237, 187] on input at bounding box center [425, 186] width 460 height 17
type input "0966497842"
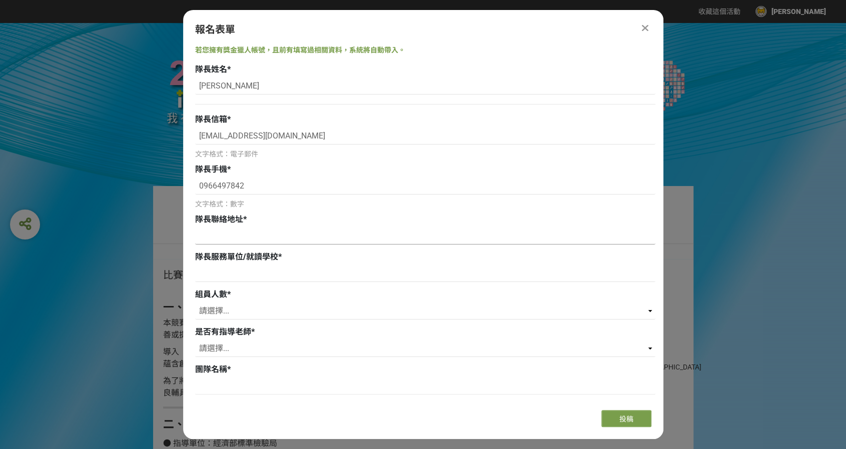
click at [266, 241] on input at bounding box center [425, 236] width 460 height 17
type input "w"
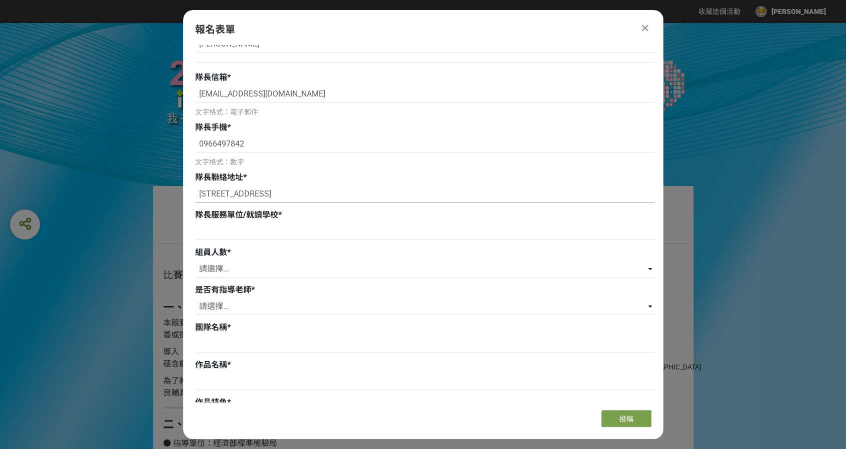
scroll to position [50, 0]
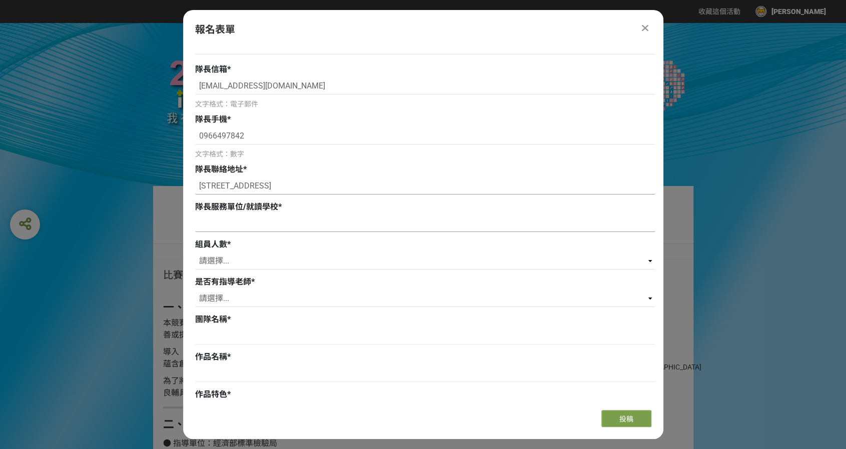
type input "[STREET_ADDRESS]"
click at [262, 228] on input at bounding box center [425, 223] width 460 height 17
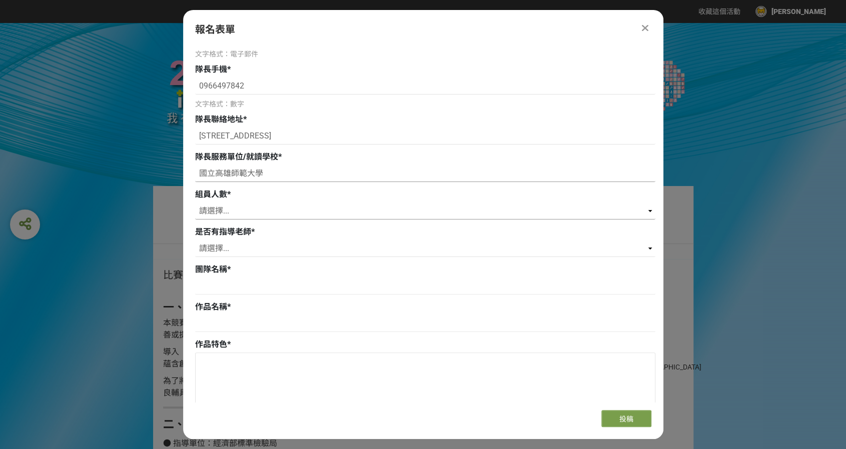
type input "國立高雄師範大學"
click at [233, 217] on select "請選擇... 0 1 2 3" at bounding box center [425, 211] width 460 height 17
select select "1"
click at [195, 203] on select "請選擇... 0 1 2 3" at bounding box center [425, 211] width 460 height 17
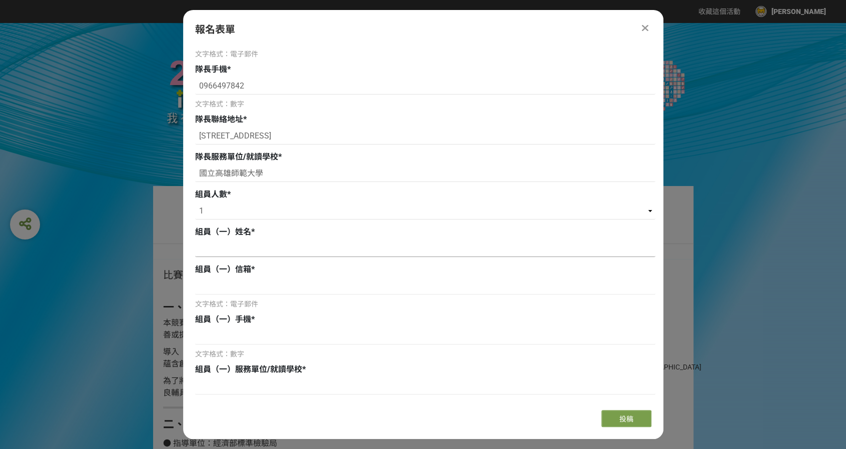
click at [228, 250] on input at bounding box center [425, 248] width 460 height 17
type input "[PERSON_NAME]"
click at [260, 288] on input at bounding box center [425, 286] width 460 height 17
click at [235, 290] on input at bounding box center [425, 286] width 460 height 17
paste input "[EMAIL_ADDRESS][DOMAIN_NAME]"
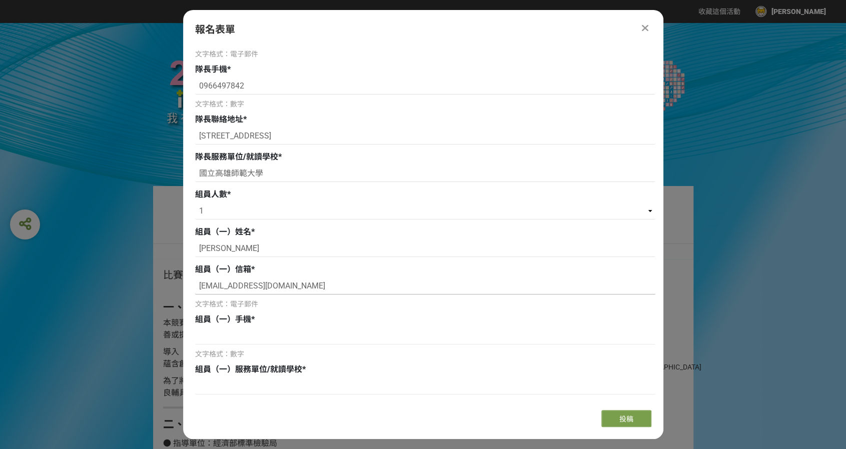
type input "[EMAIL_ADDRESS][DOMAIN_NAME]"
click at [261, 338] on input at bounding box center [425, 336] width 460 height 17
paste input "0903566357"
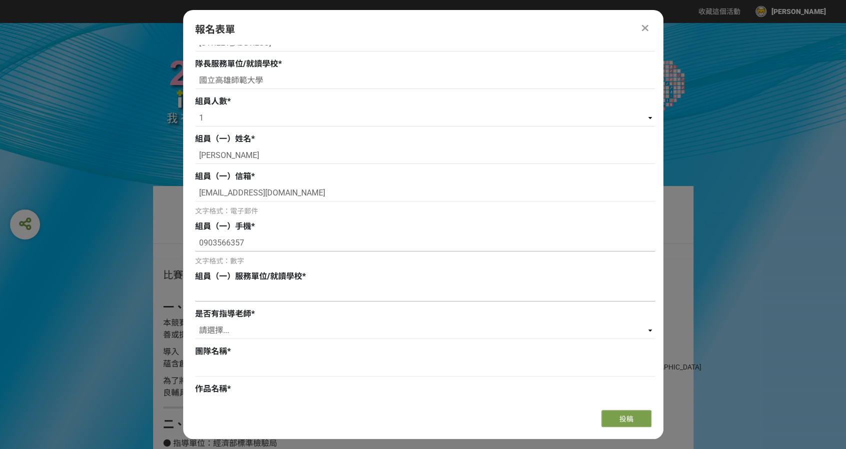
scroll to position [200, 0]
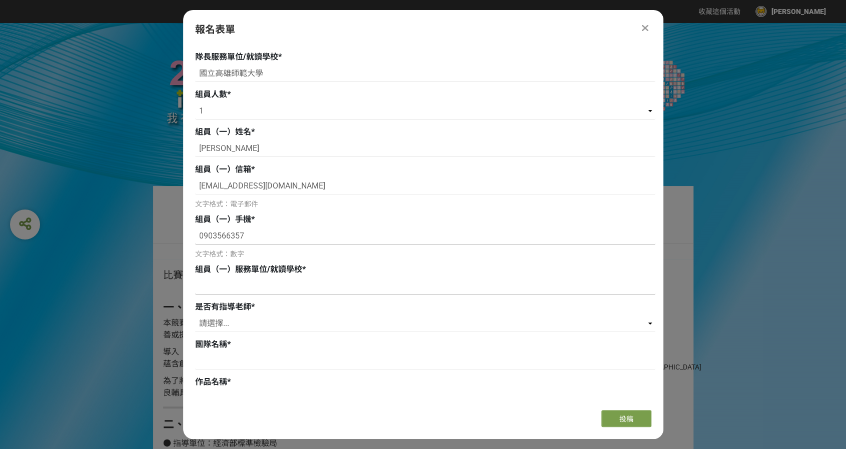
type input "0903566357"
click at [259, 293] on input at bounding box center [425, 286] width 460 height 17
drag, startPoint x: 267, startPoint y: 73, endPoint x: 199, endPoint y: 68, distance: 68.7
click at [199, 68] on input "國立高雄師範大學" at bounding box center [425, 73] width 460 height 17
click at [261, 284] on input at bounding box center [425, 286] width 460 height 17
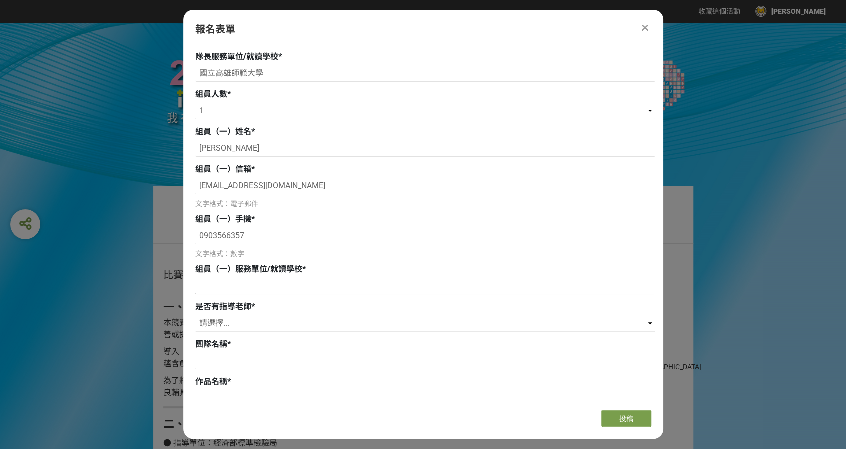
paste input "國立高雄師範大學"
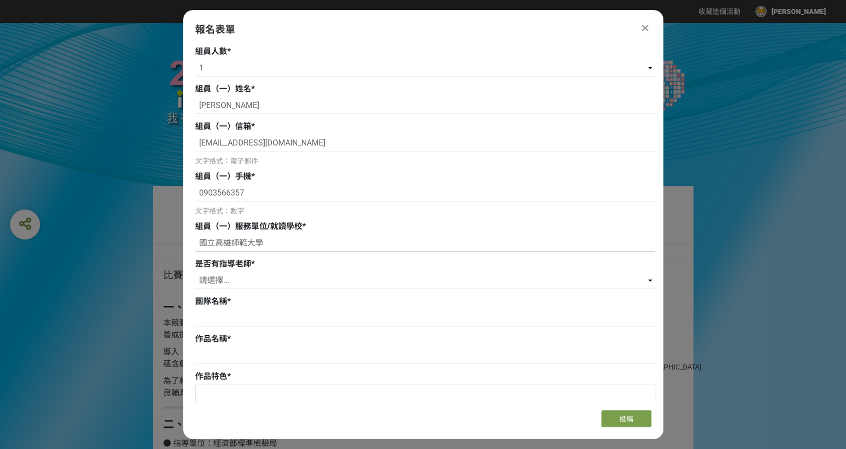
scroll to position [250, 0]
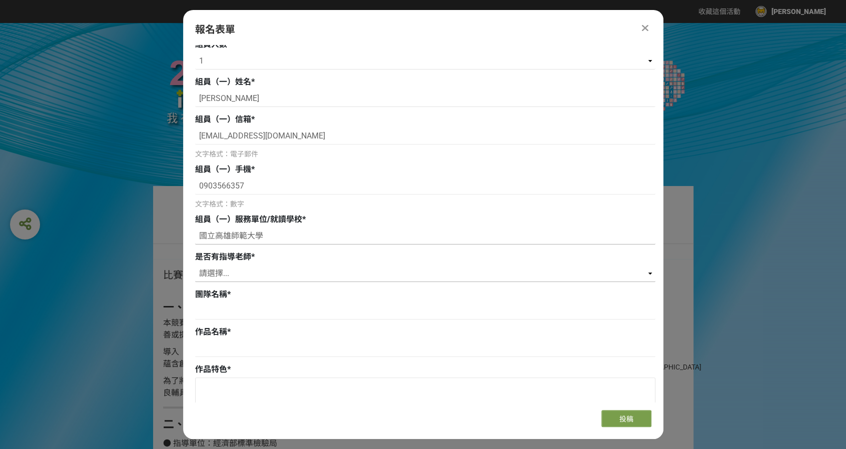
type input "國立高雄師範大學"
click at [258, 277] on select "請選擇... 是 否" at bounding box center [425, 273] width 460 height 17
select select "是"
click at [195, 265] on select "請選擇... 是 否" at bounding box center [425, 273] width 460 height 17
click at [240, 310] on input at bounding box center [425, 311] width 460 height 17
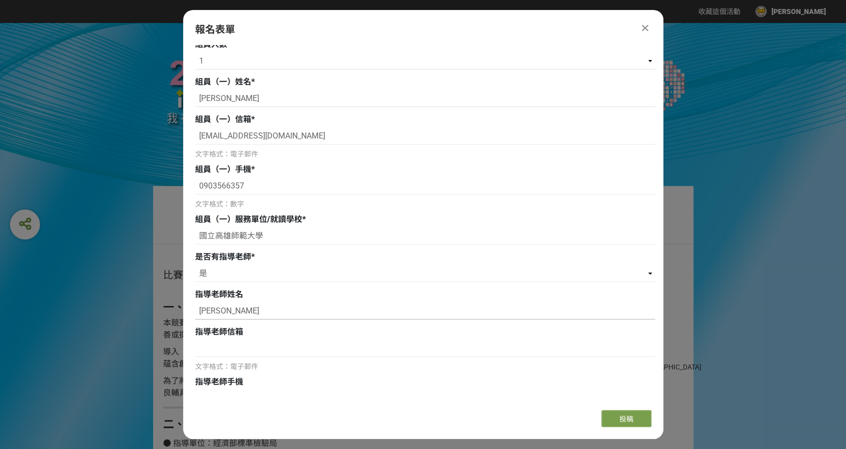
scroll to position [350, 0]
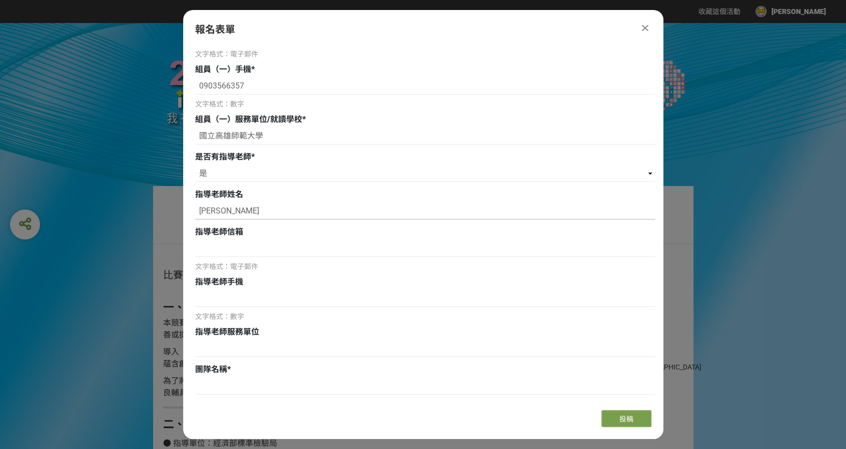
type input "王明堂"
click at [271, 249] on input at bounding box center [425, 248] width 460 height 17
paste input "[EMAIL_ADDRESS][DOMAIN_NAME]"
type input "[EMAIL_ADDRESS][DOMAIN_NAME]"
click at [296, 298] on input at bounding box center [425, 298] width 460 height 17
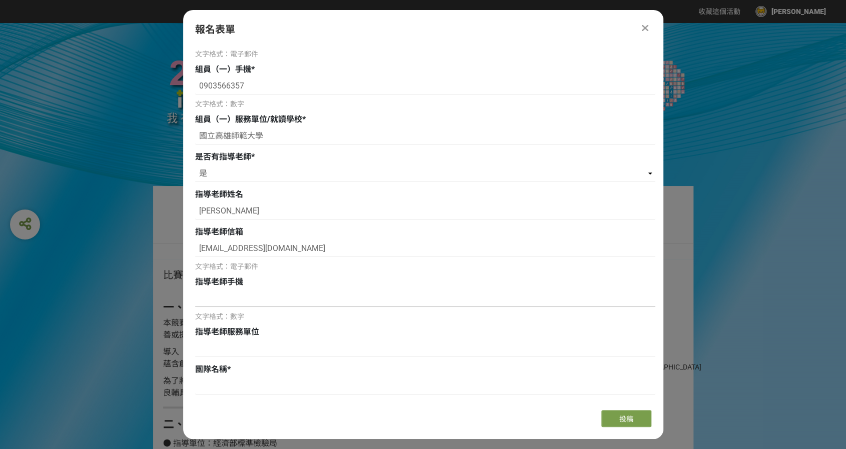
paste input "0939080171"
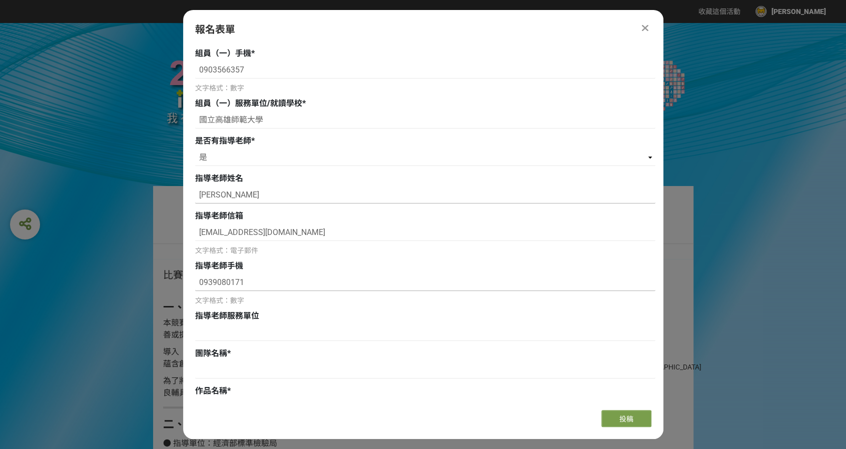
scroll to position [400, 0]
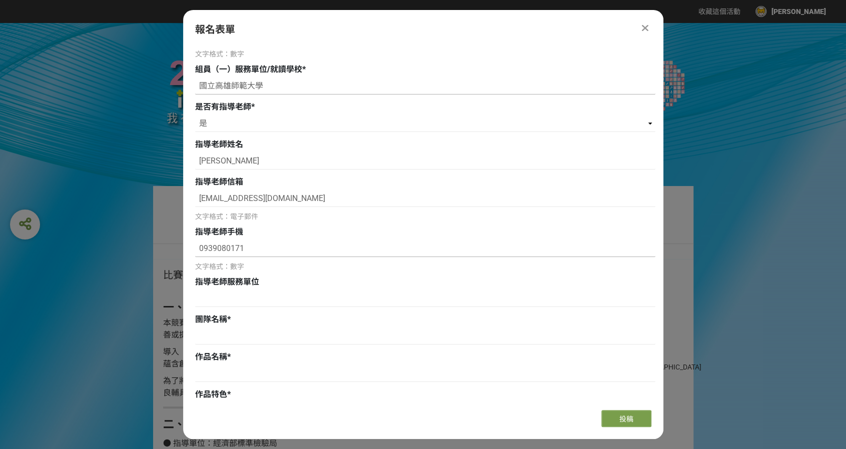
type input "0939080171"
drag, startPoint x: 201, startPoint y: 82, endPoint x: 268, endPoint y: 83, distance: 67.5
click at [268, 83] on input "國立高雄師範大學" at bounding box center [425, 86] width 460 height 17
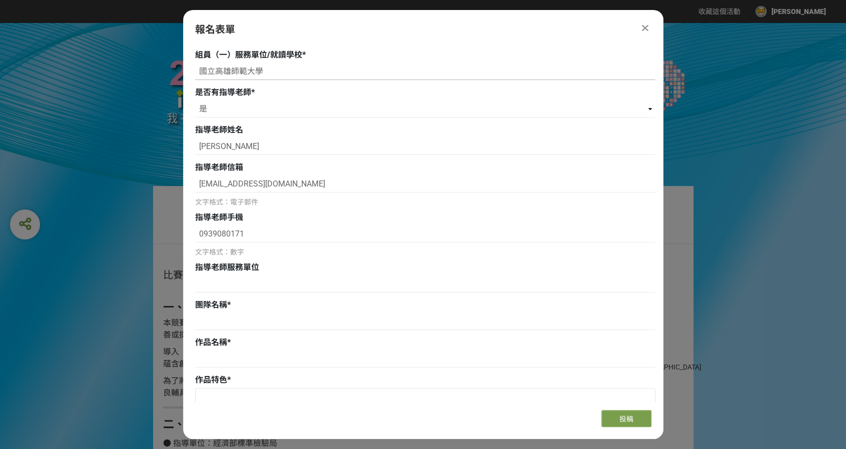
scroll to position [450, 0]
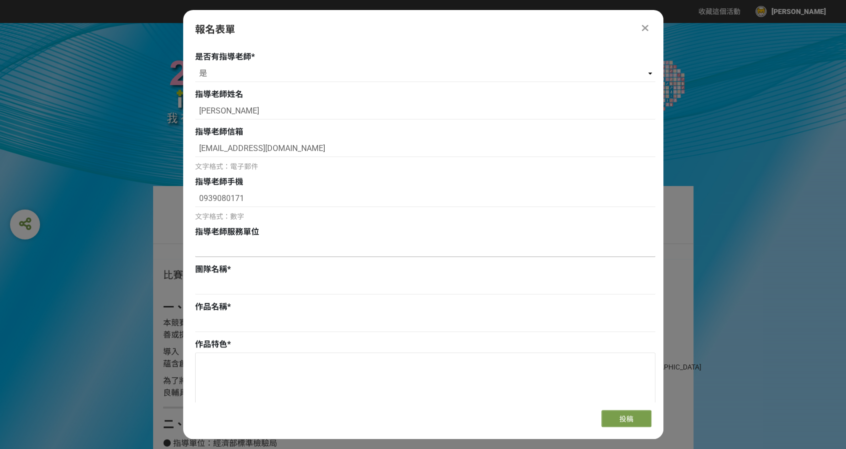
click at [230, 251] on input at bounding box center [425, 248] width 460 height 17
paste input "國立高雄師範大學"
type input "國立高雄師範大學"
click at [254, 287] on input at bounding box center [425, 286] width 460 height 17
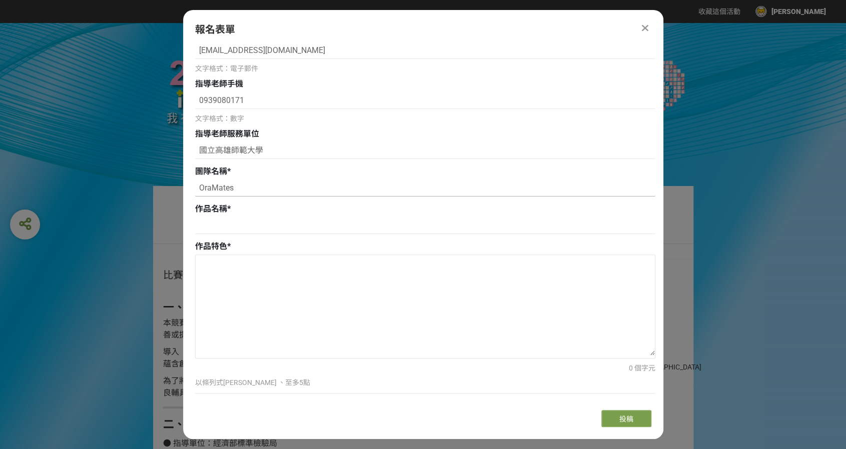
scroll to position [550, 0]
type input "OraMates"
click at [257, 213] on div "作品名稱 *" at bounding box center [425, 218] width 460 height 34
click at [259, 225] on input at bounding box center [425, 223] width 460 height 17
type input "Petora"
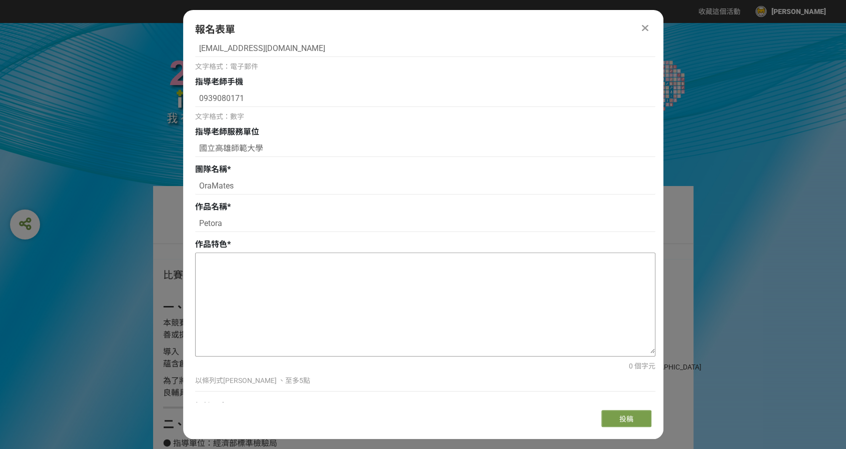
click at [254, 261] on textarea at bounding box center [425, 303] width 459 height 100
paste textarea "符合銀齡需求的高度設計 減少彎腰動作，方便長者輕鬆放置與拿取寵物食物。"
click at [198, 275] on textarea "符合銀齡需求的高度設計 減少彎腰動作，方便長者輕鬆放置與拿取寵物食物。" at bounding box center [425, 303] width 459 height 100
click at [201, 262] on textarea "符合銀齡需求的高度設計減少彎腰動作，方便長者輕鬆放置與拿取寵物食物。" at bounding box center [425, 303] width 459 height 100
click at [298, 261] on textarea "01/ 符合銀齡需求的高度設計減少彎腰動作，方便長者輕鬆放置與拿取寵物食物。" at bounding box center [425, 303] width 459 height 100
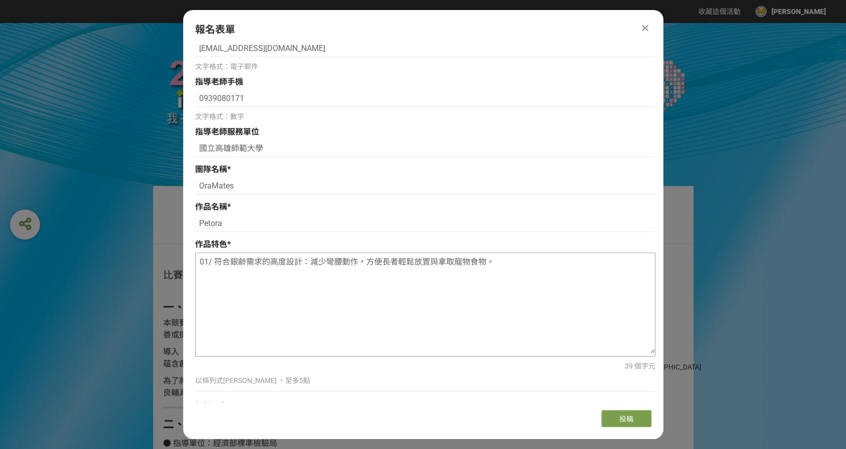
click at [498, 308] on textarea "01/ 符合銀齡需求的高度設計：減少彎腰動作，方便長者輕鬆放置與拿取寵物食物。" at bounding box center [425, 303] width 459 height 100
paste textarea "多層平台結構 上層可作為貓咪活動空間，下層為餵食區，兼具遊戲與功能。"
click at [201, 286] on textarea "01/ 符合銀齡需求的高度設計：減少彎腰動作，方便長者輕鬆放置與拿取寵物食物。 多層平台結構 上層可作為貓咪活動空間，下層為餵食區，兼具遊戲與功能。" at bounding box center [425, 303] width 459 height 100
click at [202, 278] on textarea "01/ 符合銀齡需求的高度設計：減少彎腰動作，方便長者輕鬆放置與拿取寵物食物。 多層平台結構上層可作為貓咪活動空間，下層為餵食區，兼具遊戲與功能。" at bounding box center [425, 303] width 459 height 100
drag, startPoint x: 299, startPoint y: 262, endPoint x: 310, endPoint y: 260, distance: 11.7
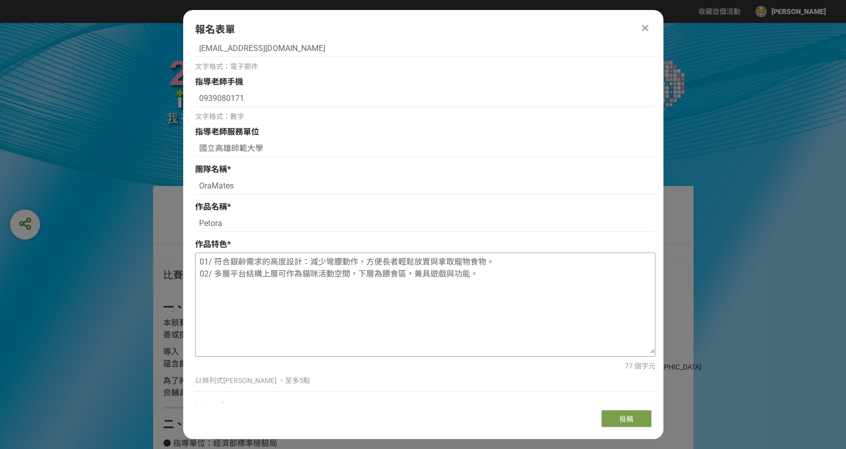
click at [310, 260] on textarea "01/ 符合銀齡需求的高度設計：減少彎腰動作，方便長者輕鬆放置與拿取寵物食物。 02/ 多層平台結構上層可作為貓咪活動空間，下層為餵食區，兼具遊戲與功能。" at bounding box center [425, 303] width 459 height 100
click at [261, 273] on textarea "01/ 符合銀齡需求的高度設計：減少彎腰動作，方便長者輕鬆放置與拿取寵物食物。 02/ 多層平台結構上層可作為貓咪活動空間，下層為餵食區，兼具遊戲與功能。" at bounding box center [425, 303] width 459 height 100
paste textarea "："
click at [498, 273] on textarea "01/ 符合銀齡需求的高度設計：減少彎腰動作，方便長者輕鬆放置與拿取寵物食物。 02/ 多層平台結構：上層可作為貓咪活動空間，下層為餵食區，兼具遊戲與功能。" at bounding box center [425, 303] width 459 height 100
paste textarea "人體工學造型 曲面結構符合長者操作習慣，減少受傷與操作不便的風險。"
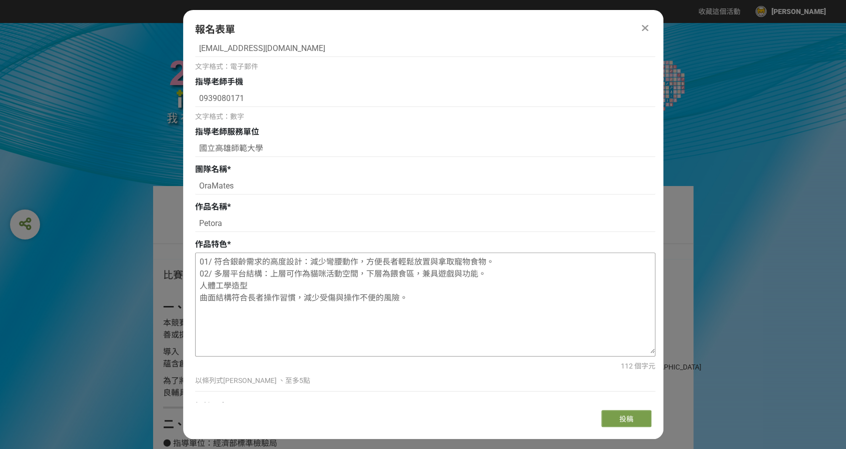
click at [198, 299] on textarea "01/ 符合銀齡需求的高度設計：減少彎腰動作，方便長者輕鬆放置與拿取寵物食物。 02/ 多層平台結構：上層可作為貓咪活動空間，下層為餵食區，兼具遊戲與功能。 …" at bounding box center [425, 303] width 459 height 100
click at [200, 287] on textarea "01/ 符合銀齡需求的高度設計：減少彎腰動作，方便長者輕鬆放置與拿取寵物食物。 02/ 多層平台結構：上層可作為貓咪活動空間，下層為餵食區，兼具遊戲與功能。 …" at bounding box center [425, 303] width 459 height 100
drag, startPoint x: 261, startPoint y: 272, endPoint x: 269, endPoint y: 271, distance: 8.0
click at [269, 271] on textarea "01/ 符合銀齡需求的高度設計：減少彎腰動作，方便長者輕鬆放置與拿取寵物食物。 02/ 多層平台結構：上層可作為貓咪活動空間，下層為餵食區，兼具遊戲與功能。 …" at bounding box center [425, 303] width 459 height 100
click at [264, 291] on textarea "01/ 符合銀齡需求的高度設計：減少彎腰動作，方便長者輕鬆放置與拿取寵物食物。 02/ 多層平台結構：上層可作為貓咪活動空間，下層為餵食區，兼具遊戲與功能。 …" at bounding box center [425, 303] width 459 height 100
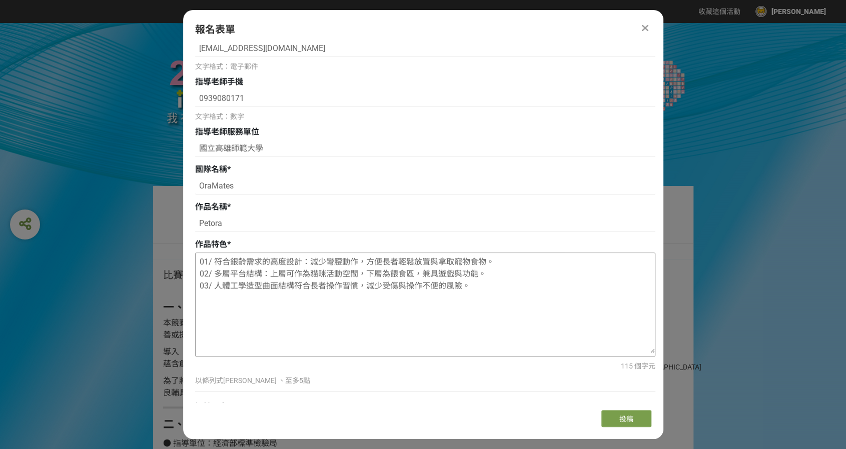
paste textarea "："
click at [491, 283] on textarea "01/ 符合銀齡需求的高度設計：減少彎腰動作，方便長者輕鬆放置與拿取寵物食物。 02/ 多層平台結構：上層可作為貓咪活動空間，下層為餵食區，兼具遊戲與功能。 …" at bounding box center [425, 303] width 459 height 100
paste textarea "模組化收納設計 結構可快速拆解與組裝，便於移動、收納及依環境需求調整。"
click at [201, 313] on textarea "01/ 符合銀齡需求的高度設計：減少彎腰動作，方便長者輕鬆放置與拿取寵物食物。 02/ 多層平台結構：上層可作為貓咪活動空間，下層為餵食區，兼具遊戲與功能。 …" at bounding box center [425, 303] width 459 height 100
click at [198, 300] on textarea "01/ 符合銀齡需求的高度設計：減少彎腰動作，方便長者輕鬆放置與拿取寵物食物。 02/ 多層平台結構：上層可作為貓咪活動空間，下層為餵食區，兼具遊戲與功能。 …" at bounding box center [425, 303] width 459 height 100
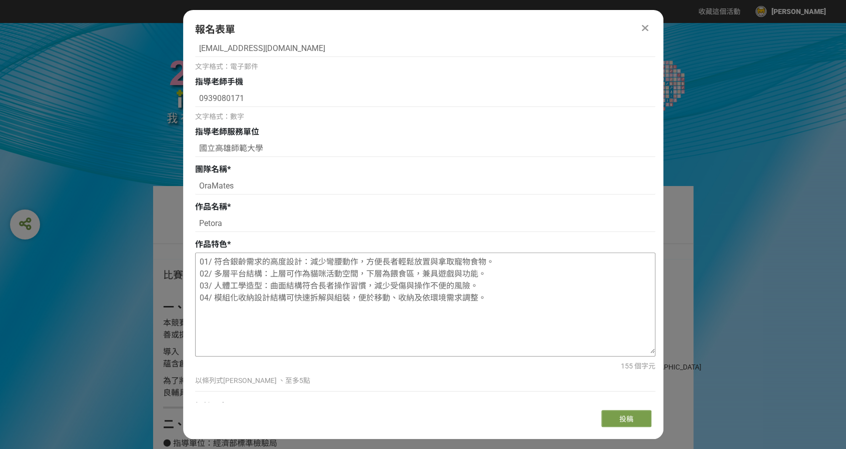
click at [267, 282] on textarea "01/ 符合銀齡需求的高度設計：減少彎腰動作，方便長者輕鬆放置與拿取寵物食物。 02/ 多層平台結構：上層可作為貓咪活動空間，下層為餵食區，兼具遊戲與功能。 …" at bounding box center [425, 303] width 459 height 100
click at [273, 299] on textarea "01/ 符合銀齡需求的高度設計：減少彎腰動作，方便長者輕鬆放置與拿取寵物食物。 02/ 多層平台結構：上層可作為貓咪活動空間，下層為餵食區，兼具遊戲與功能。 …" at bounding box center [425, 303] width 459 height 100
paste textarea "："
click at [503, 294] on textarea "01/ 符合銀齡需求的高度設計：減少彎腰動作，方便長者輕鬆放置與拿取寵物食物。 02/ 多層平台結構：上層可作為貓咪活動空間，下層為餵食區，兼具遊戲與功能。 …" at bounding box center [425, 303] width 459 height 100
paste textarea "溫潤木質外觀 採用親和力材質與配色，融入居家環境，降低醫療器材感。"
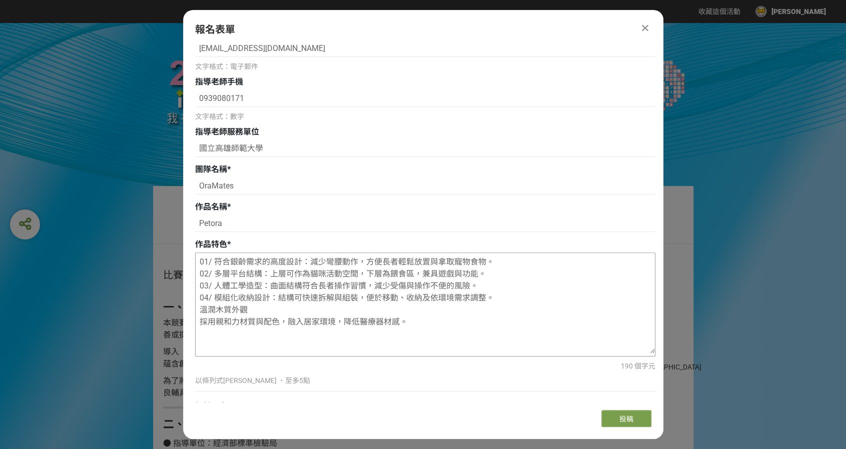
click at [201, 326] on textarea "01/ 符合銀齡需求的高度設計：減少彎腰動作，方便長者輕鬆放置與拿取寵物食物。 02/ 多層平台結構：上層可作為貓咪活動空間，下層為餵食區，兼具遊戲與功能。 …" at bounding box center [425, 303] width 459 height 100
click at [200, 311] on textarea "01/ 符合銀齡需求的高度設計：減少彎腰動作，方便長者輕鬆放置與拿取寵物食物。 02/ 多層平台結構：上層可作為貓咪活動空間，下層為餵食區，兼具遊戲與功能。 …" at bounding box center [425, 303] width 459 height 100
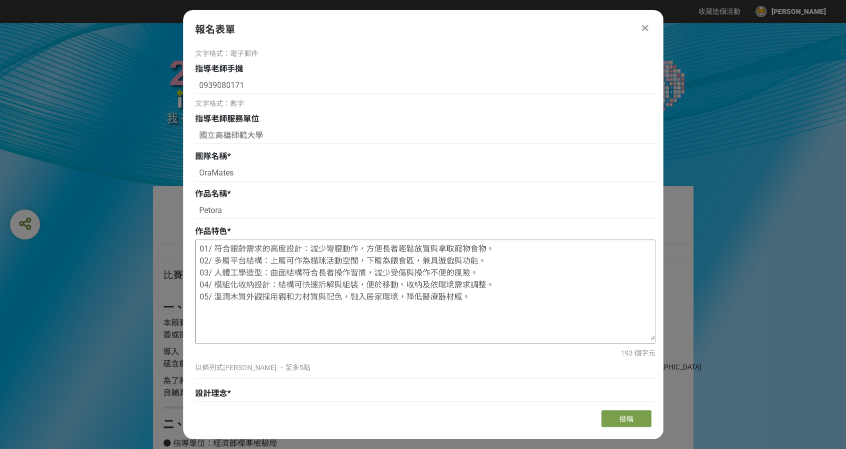
scroll to position [600, 0]
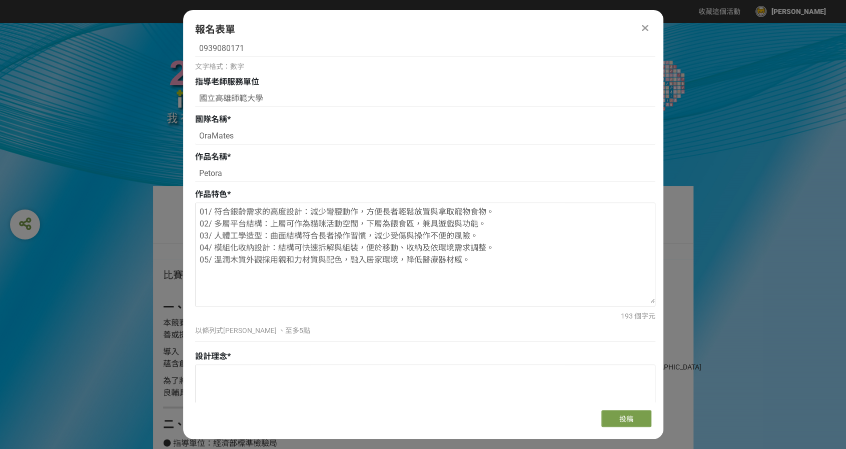
type textarea "01/ 符合銀齡需求的高度設計：減少彎腰動作，方便長者輕鬆放置與拿取寵物食物。 02/ 多層平台結構：上層可作為貓咪活動空間，下層為餵食區，兼具遊戲與功能。 …"
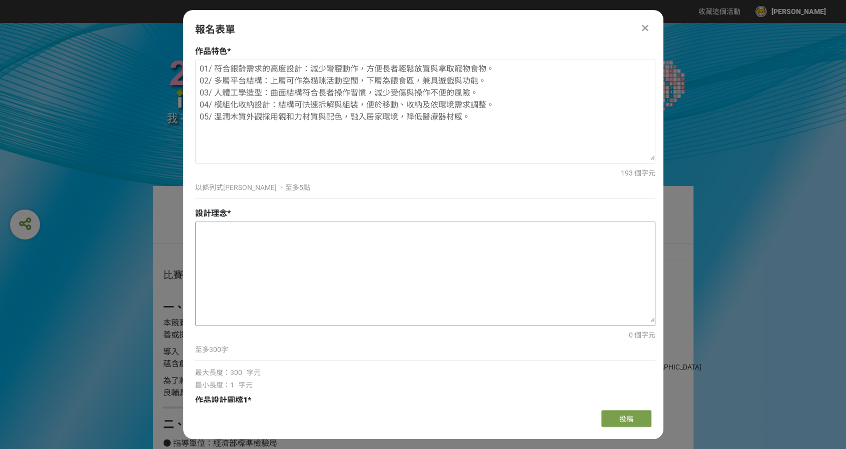
scroll to position [750, 0]
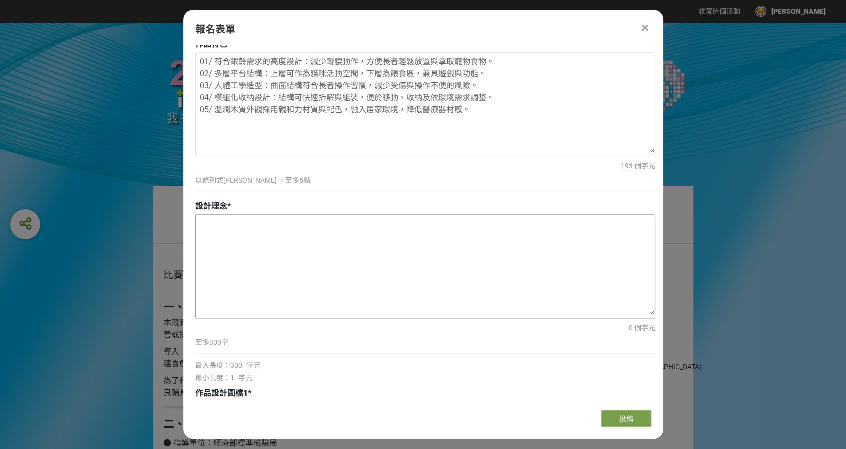
click at [280, 259] on textarea at bounding box center [425, 265] width 459 height 100
paste textarea "隨著高齡化社會來臨，許多長者在照顧寵物時常面臨彎腰困難或操作不便的情況。Petora 的設計理念是將 銀齡友善高度 與 寵物互動平台 結合，讓長者能以舒適、安…"
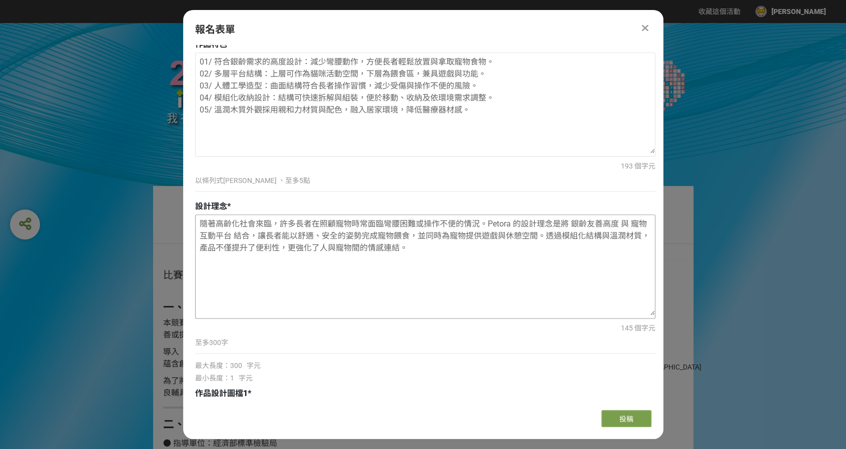
drag, startPoint x: 201, startPoint y: 221, endPoint x: 433, endPoint y: 251, distance: 234.6
click at [433, 251] on textarea "隨著高齡化社會來臨，許多長者在照顧寵物時常面臨彎腰困難或操作不便的情況。Petora 的設計理念是將 銀齡友善高度 與 寵物互動平台 結合，讓長者能以舒適、安…" at bounding box center [425, 265] width 459 height 100
paste textarea "的到來，銀髮族在日常生活中與寵物的互動逐漸成為重要的情感支柱。然而，許多長者在照顧寵物時，常因彎腰不便、關節退化或行動不穩，而感到不便與困難。Petora 的…"
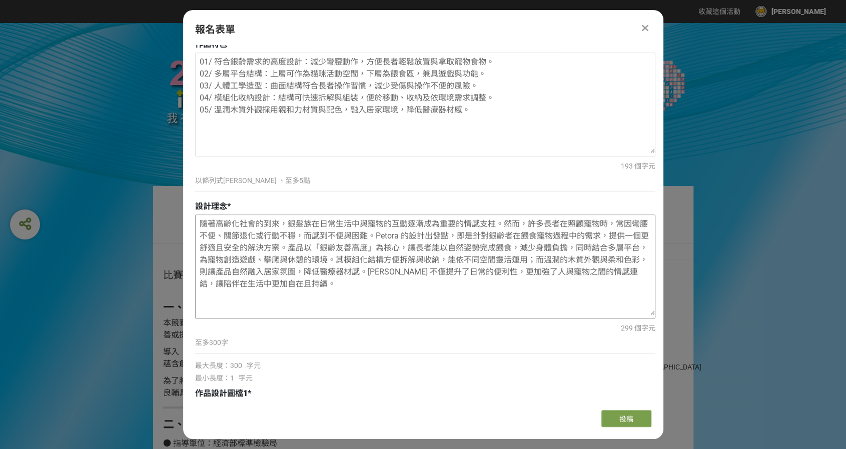
drag, startPoint x: 352, startPoint y: 258, endPoint x: 351, endPoint y: 279, distance: 20.5
click at [351, 280] on textarea "隨著高齡化社會的到來，銀髮族在日常生活中與寵物的互動逐漸成為重要的情感支柱。然而，許多長者在照顧寵物時，常因彎腰不便、關節退化或行動不穩，而感到不便與困難。P…" at bounding box center [425, 265] width 459 height 100
click at [378, 270] on textarea "隨著高齡化社會的到來，銀髮族在日常生活中與寵物的互動逐漸成為重要的情感支柱。然而，許多長者在照顧寵物時，常因彎腰不便、關節退化或行動不穩，而感到不便與困難。P…" at bounding box center [425, 265] width 459 height 100
drag, startPoint x: 351, startPoint y: 260, endPoint x: 379, endPoint y: 269, distance: 29.7
click at [379, 269] on textarea "隨著高齡化社會的到來，銀髮族在日常生活中與寵物的互動逐漸成為重要的情感支柱。然而，許多長者在照顧寵物時，常因彎腰不便、關節退化或行動不穩，而感到不便與困難。P…" at bounding box center [425, 265] width 459 height 100
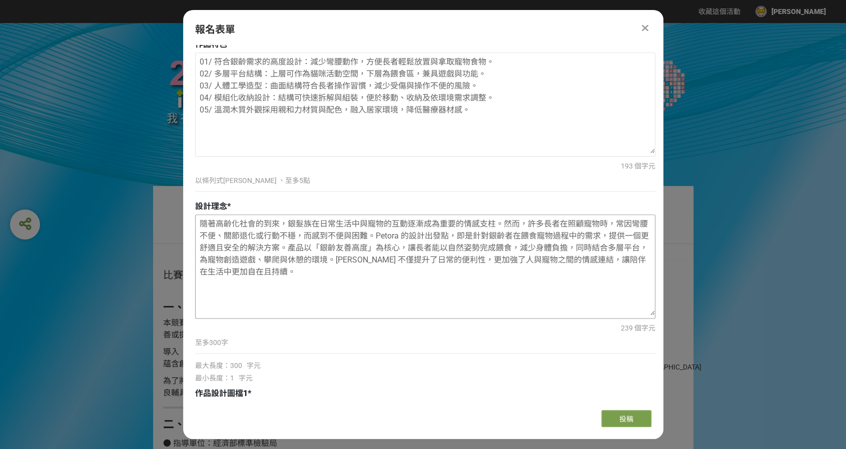
drag, startPoint x: 350, startPoint y: 260, endPoint x: 376, endPoint y: 259, distance: 26.0
click at [376, 259] on textarea "隨著高齡化社會的到來，銀髮族在日常生活中與寵物的互動逐漸成為重要的情感支柱。然而，許多長者在照顧寵物時，常因彎腰不便、關節退化或行動不穩，而感到不便與困難。P…" at bounding box center [425, 265] width 459 height 100
click at [390, 257] on textarea "隨著高齡化社會的到來，銀髮族在日常生活中與寵物的互動逐漸成為重要的情感支柱。然而，許多長者在照顧寵物時，常因彎腰不便、關節退化或行動不穩，而感到不便與困難。P…" at bounding box center [425, 265] width 459 height 100
click at [392, 265] on textarea "隨著高齡化社會的到來，銀髮族在日常生活中與寵物的互動逐漸成為重要的情感支柱。然而，許多長者在照顧寵物時，常因彎腰不便、關節退化或行動不穩，而感到不便與困難。P…" at bounding box center [425, 265] width 459 height 100
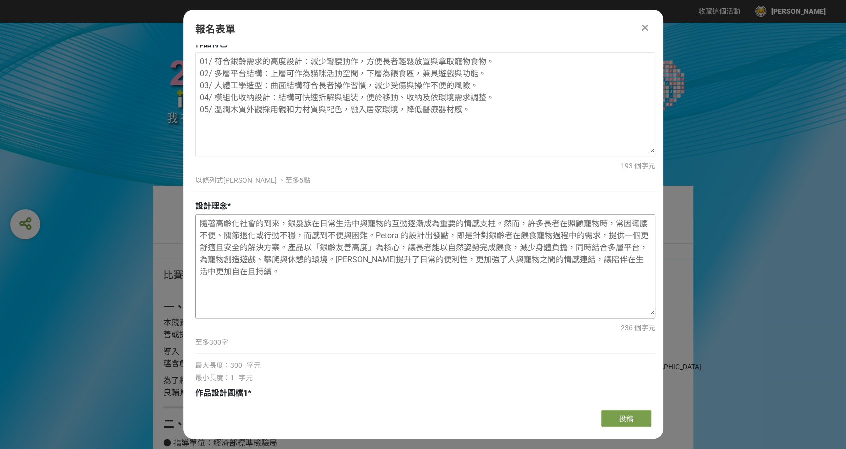
click at [464, 258] on textarea "隨著高齡化社會的到來，銀髮族在日常生活中與寵物的互動逐漸成為重要的情感支柱。然而，許多長者在照顧寵物時，常因彎腰不便、關節退化或行動不穩，而感到不便與困難。P…" at bounding box center [425, 265] width 459 height 100
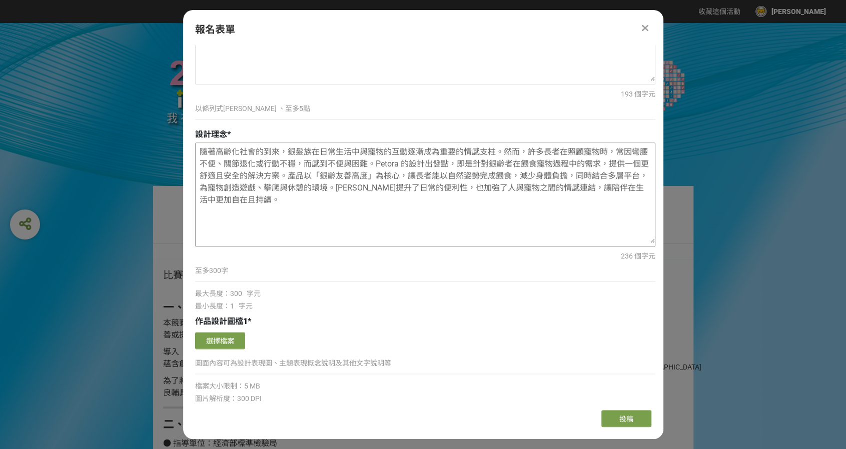
scroll to position [900, 0]
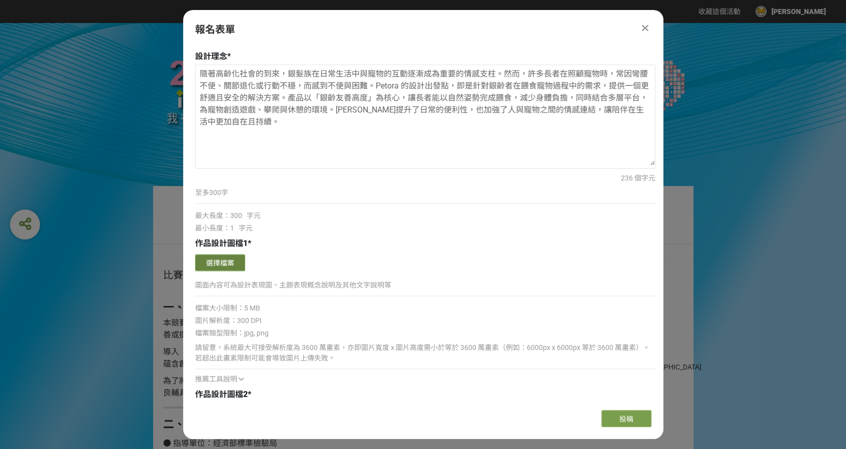
type textarea "隨著高齡化社會的到來，銀髮族在日常生活中與寵物的互動逐漸成為重要的情感支柱。然而，許多長者在照顧寵物時，常因彎腰不便、關節退化或行動不穩，而感到不便與困難。P…"
click at [242, 263] on button "選擇檔案" at bounding box center [220, 262] width 50 height 17
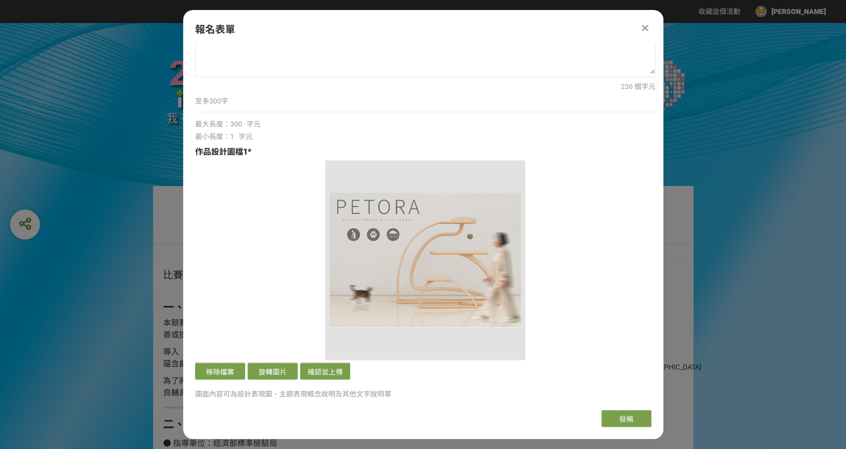
scroll to position [1000, 0]
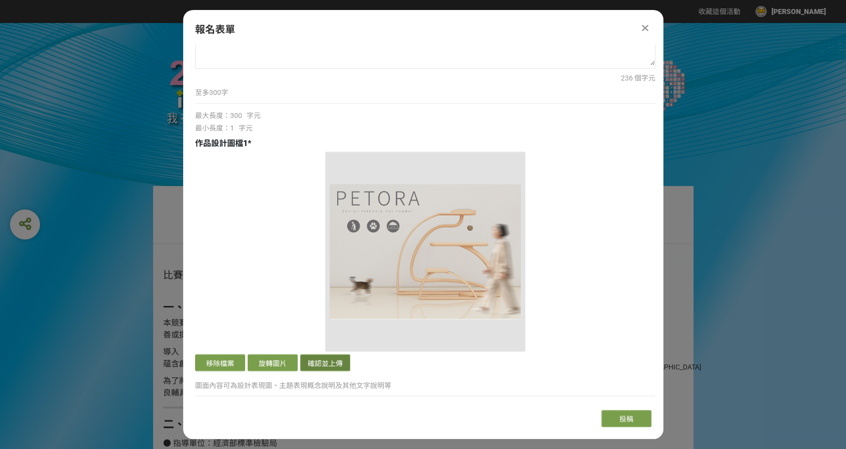
click at [311, 355] on button "確認並上傳" at bounding box center [325, 362] width 50 height 17
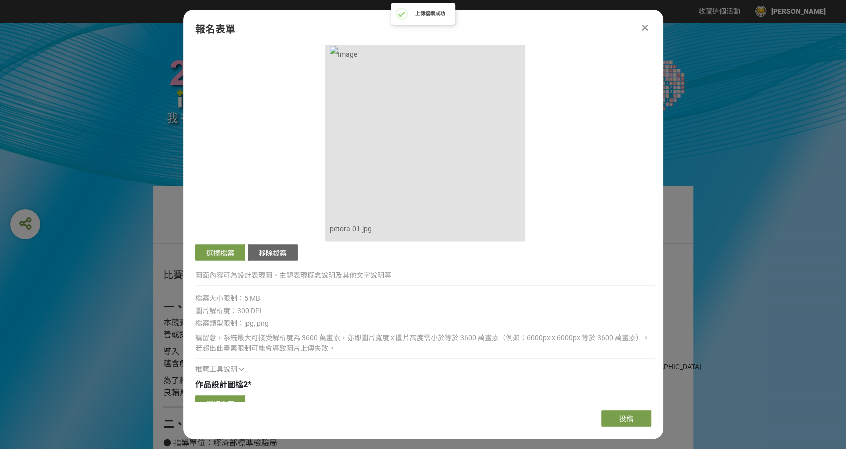
scroll to position [1200, 0]
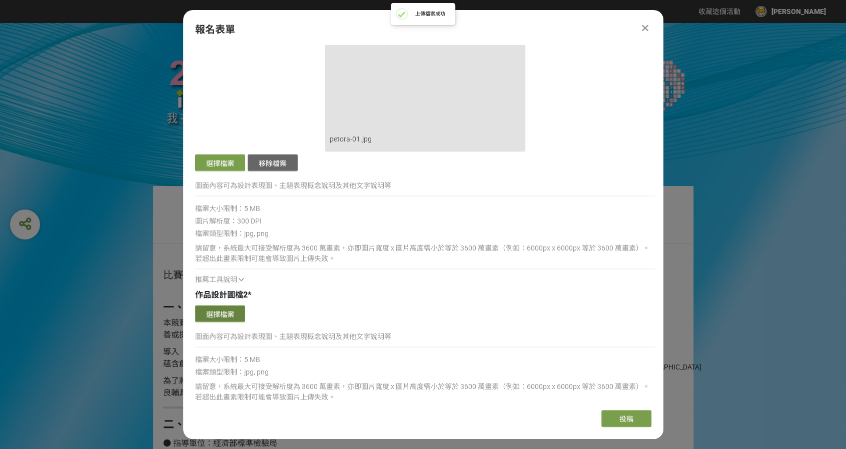
click at [236, 312] on button "選擇檔案" at bounding box center [220, 313] width 50 height 17
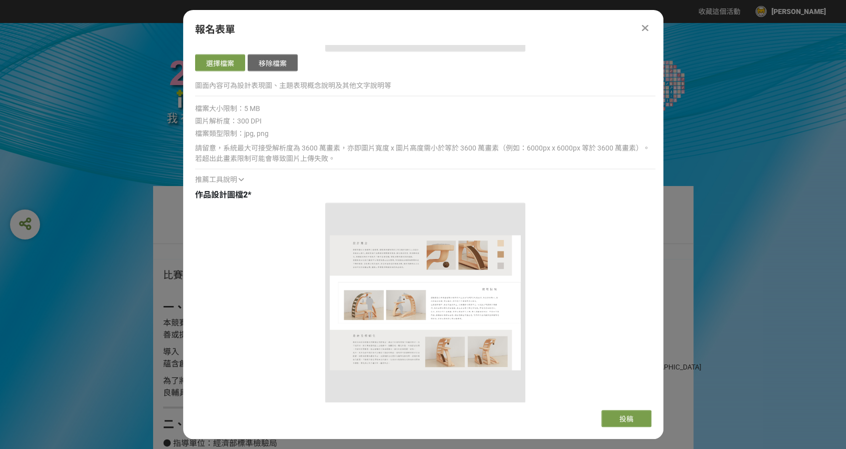
scroll to position [1350, 0]
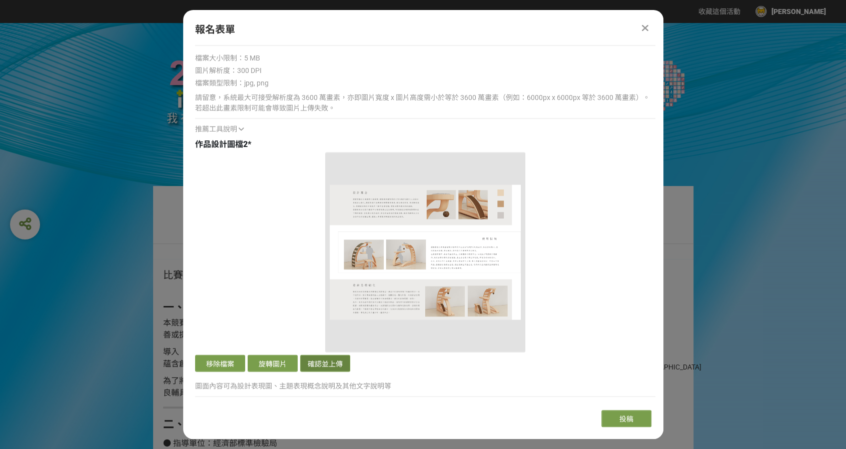
click at [336, 361] on button "確認並上傳" at bounding box center [325, 363] width 50 height 17
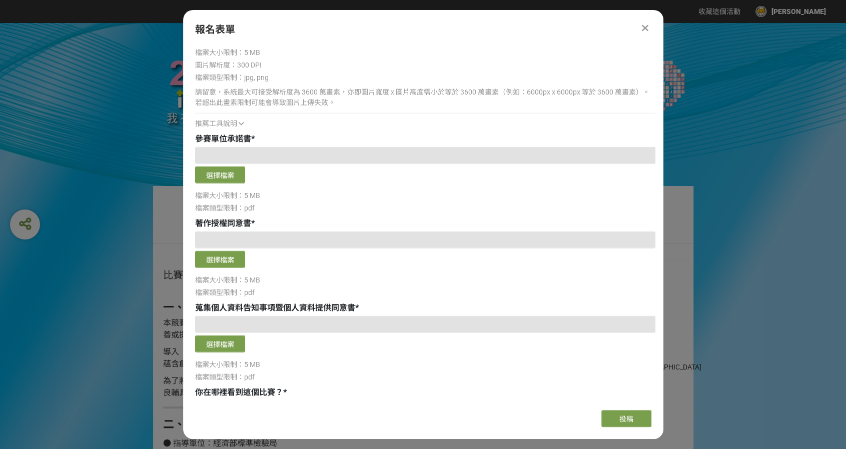
scroll to position [1850, 0]
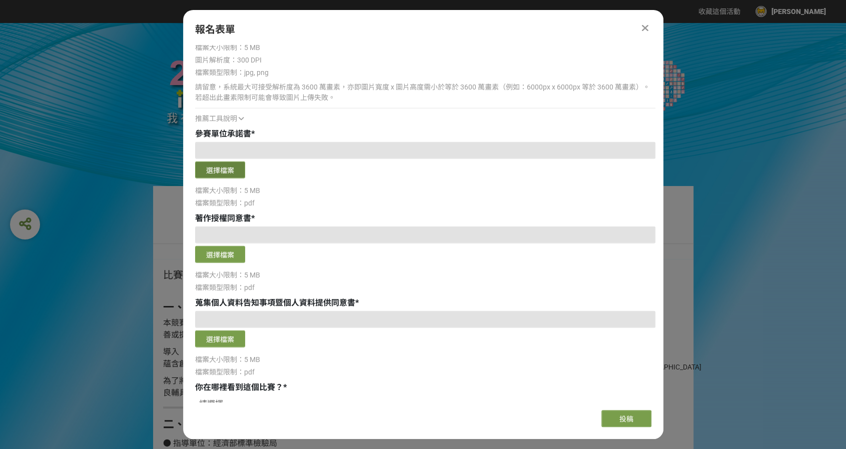
click at [217, 167] on button "選擇檔案" at bounding box center [220, 170] width 50 height 17
click at [233, 258] on button "選擇檔案" at bounding box center [220, 254] width 50 height 17
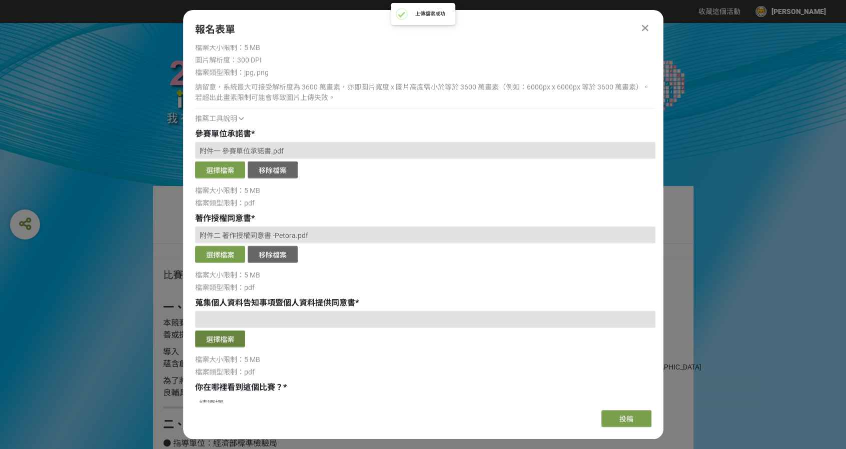
click at [228, 341] on button "選擇檔案" at bounding box center [220, 339] width 50 height 17
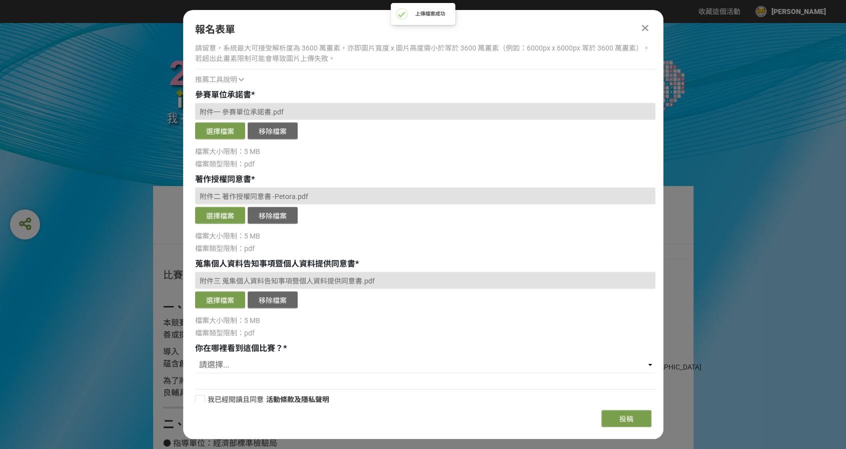
scroll to position [1897, 0]
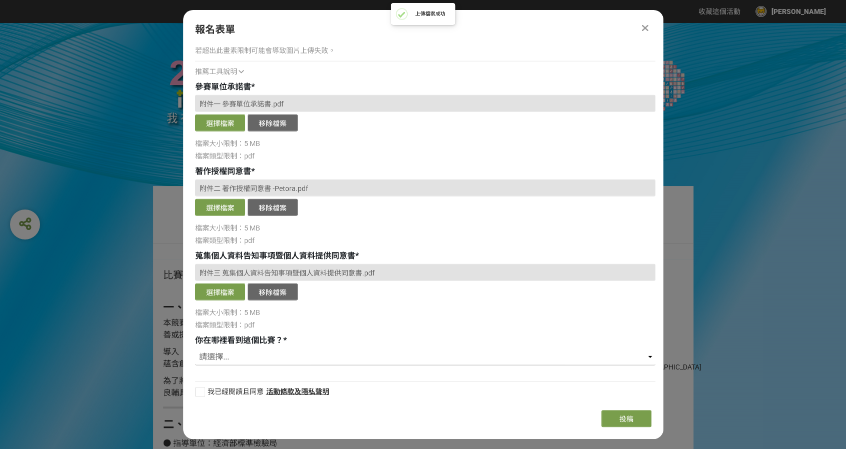
click at [305, 359] on select "請選擇... 獎金獵人網站 Facebook / Instagram 校園講座 / 老師系上推薦 電子郵件 海報 其他" at bounding box center [425, 357] width 460 height 17
select select "獎金獵人網站"
click at [195, 349] on select "請選擇... 獎金獵人網站 Facebook / Instagram 校園講座 / 老師系上推薦 電子郵件 海報 其他" at bounding box center [425, 357] width 460 height 17
click at [204, 389] on div at bounding box center [200, 392] width 10 height 10
checkbox input "true"
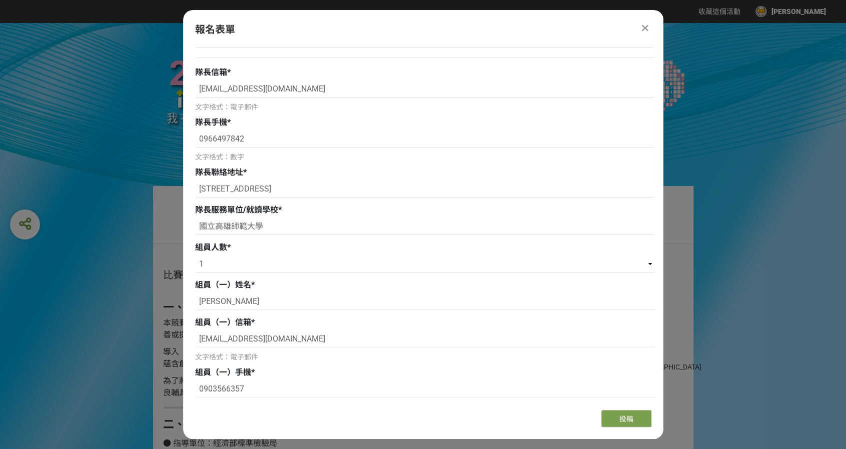
scroll to position [0, 0]
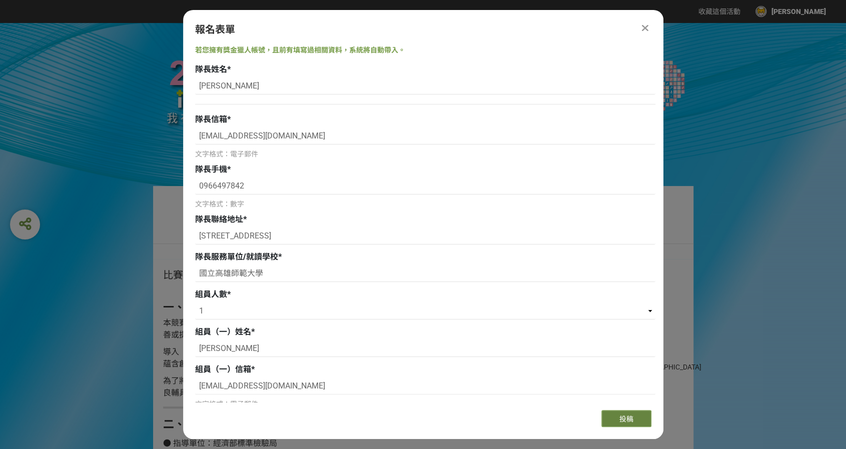
click at [637, 416] on button "投稿" at bounding box center [626, 418] width 50 height 17
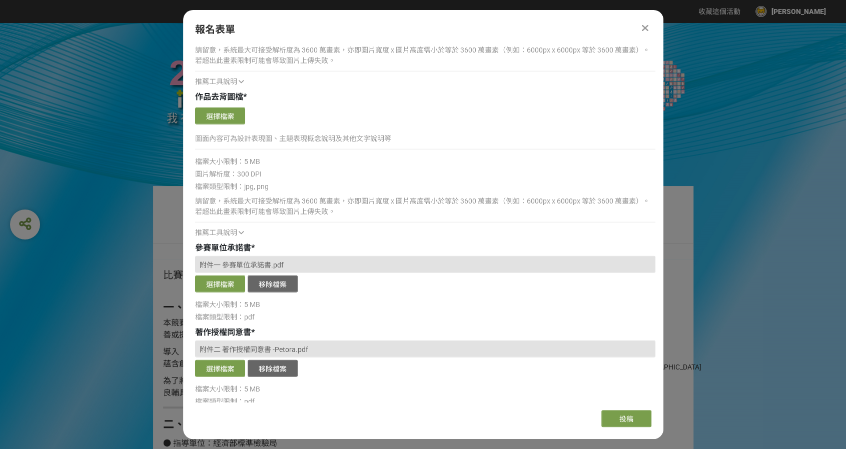
scroll to position [1700, 0]
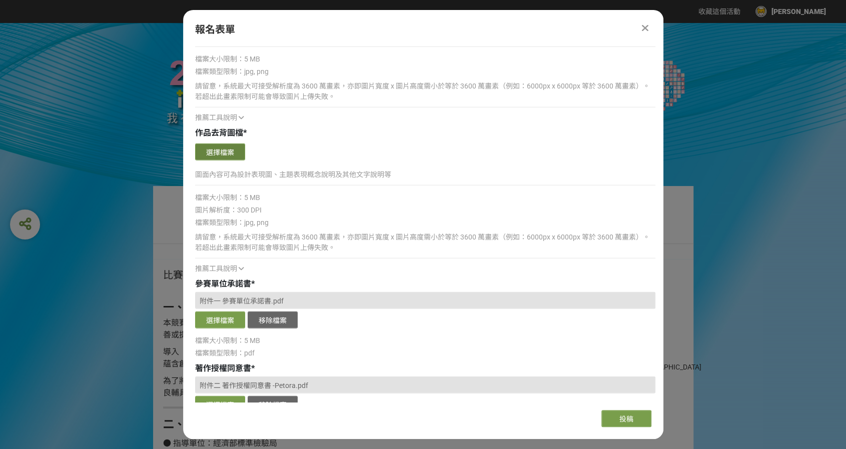
click at [233, 148] on button "選擇檔案" at bounding box center [220, 152] width 50 height 17
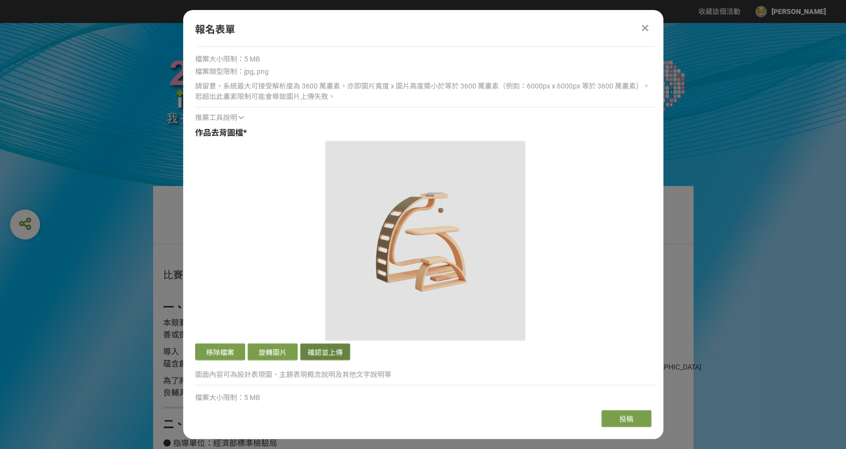
click at [337, 345] on button "確認並上傳" at bounding box center [325, 352] width 50 height 17
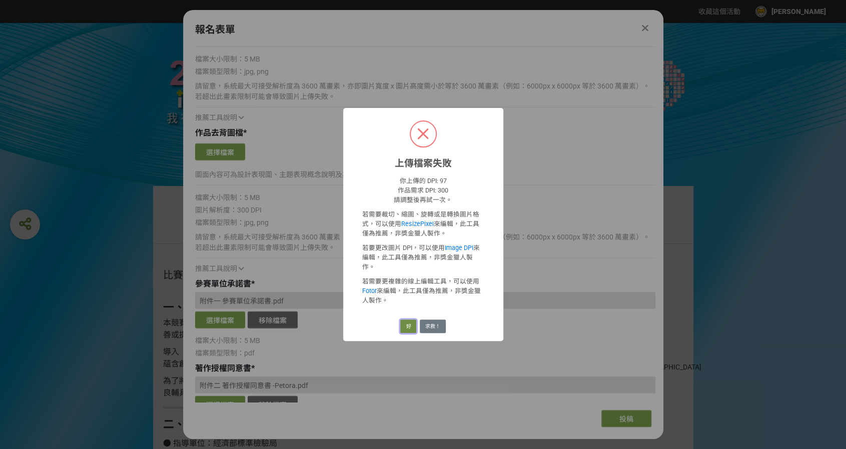
click at [410, 320] on button "好" at bounding box center [408, 327] width 16 height 14
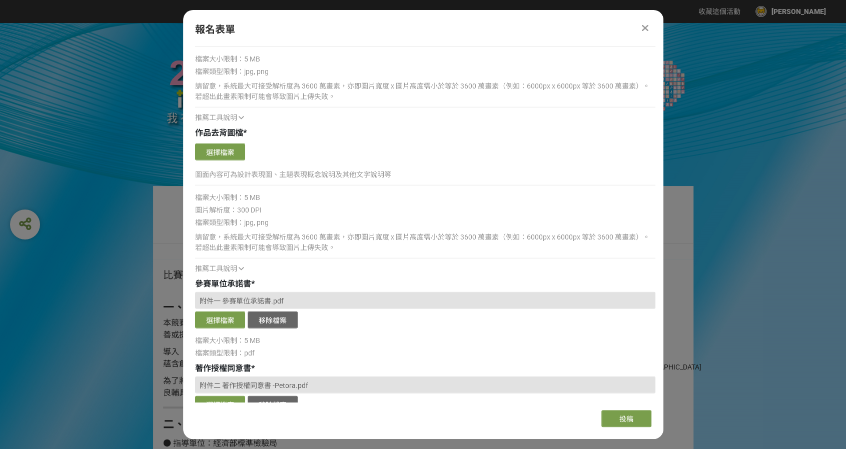
scroll to position [1750, 0]
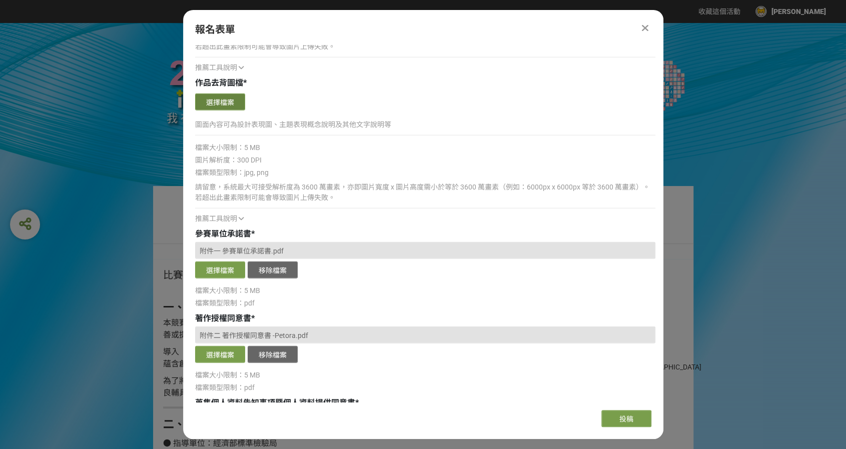
click at [222, 96] on button "選擇檔案" at bounding box center [220, 102] width 50 height 17
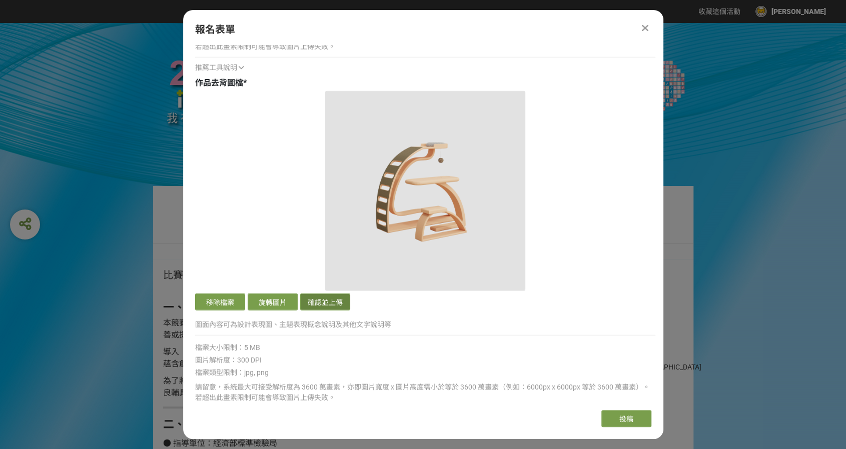
click at [310, 300] on button "確認並上傳" at bounding box center [325, 302] width 50 height 17
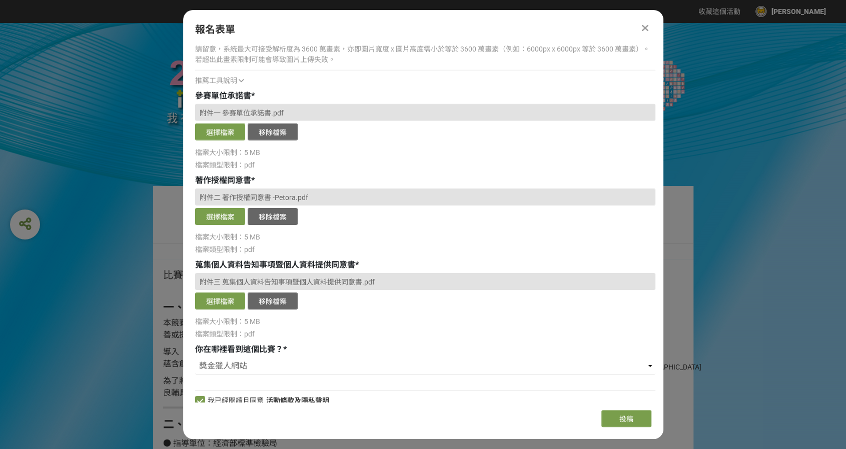
scroll to position [2098, 0]
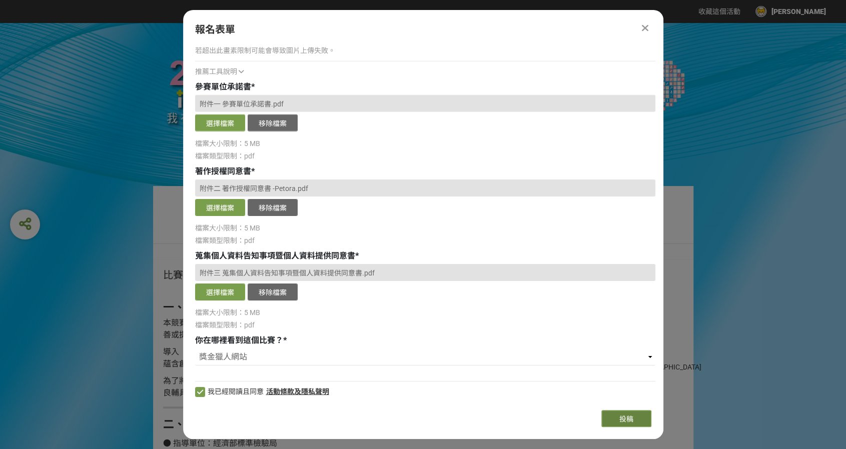
click at [632, 411] on button "投稿" at bounding box center [626, 418] width 50 height 17
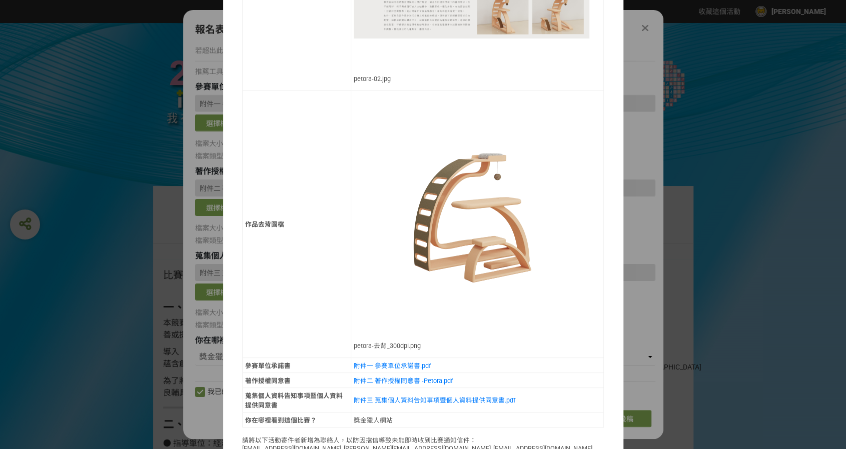
scroll to position [918, 0]
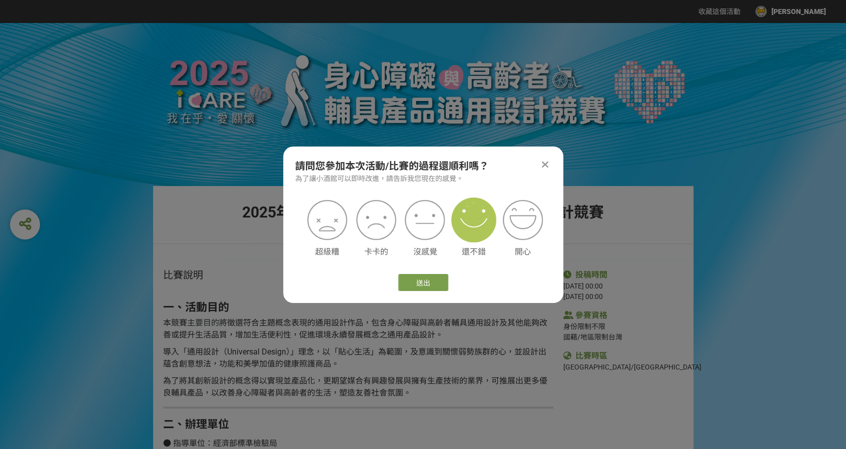
click at [463, 217] on img at bounding box center [473, 220] width 45 height 45
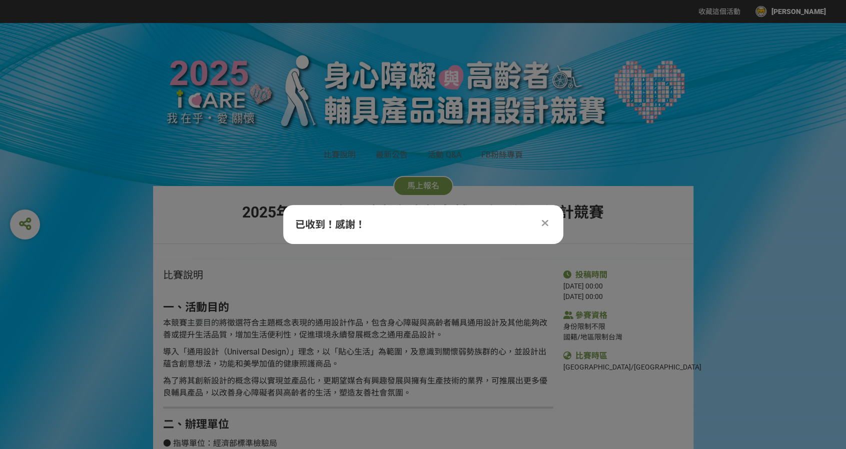
click at [663, 134] on img at bounding box center [423, 91] width 540 height 96
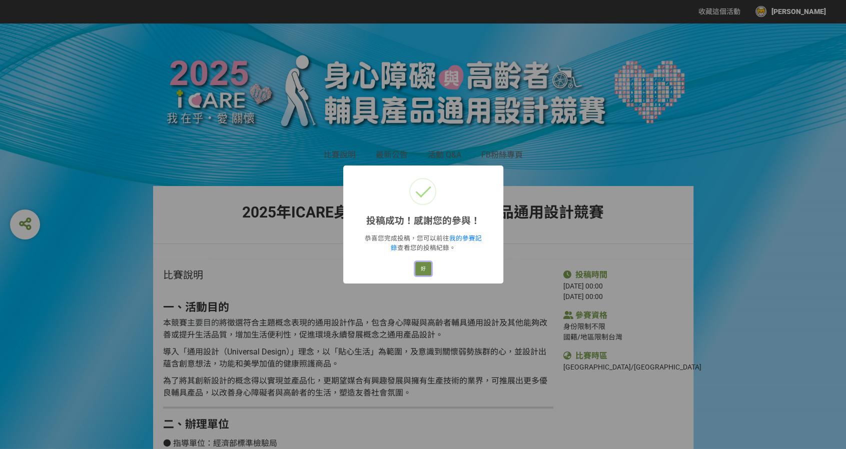
click at [425, 268] on button "好" at bounding box center [423, 269] width 16 height 14
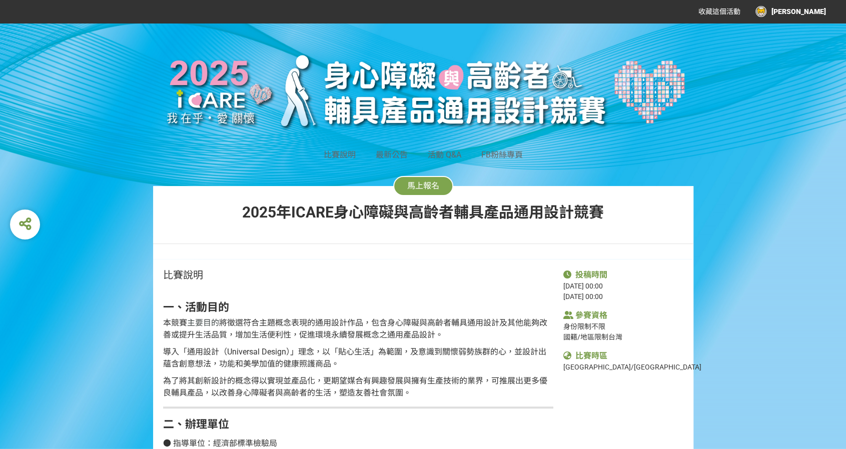
click at [800, 8] on div "[PERSON_NAME]" at bounding box center [790, 11] width 71 height 11
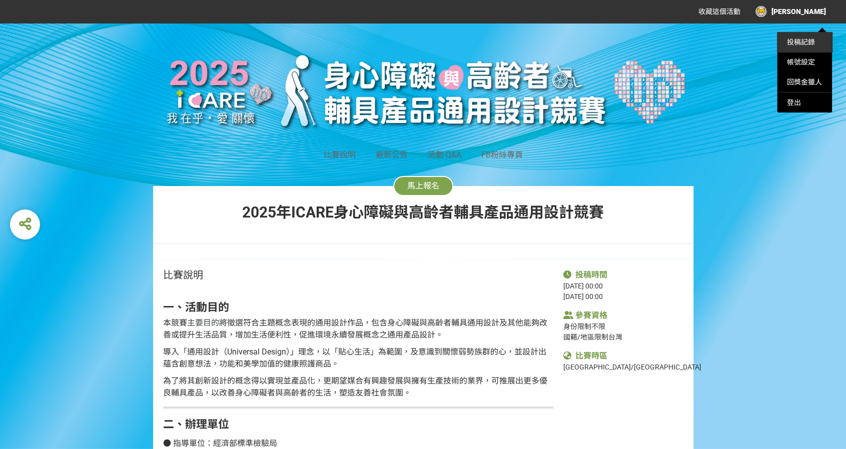
click at [799, 43] on link "投稿記錄" at bounding box center [801, 42] width 28 height 8
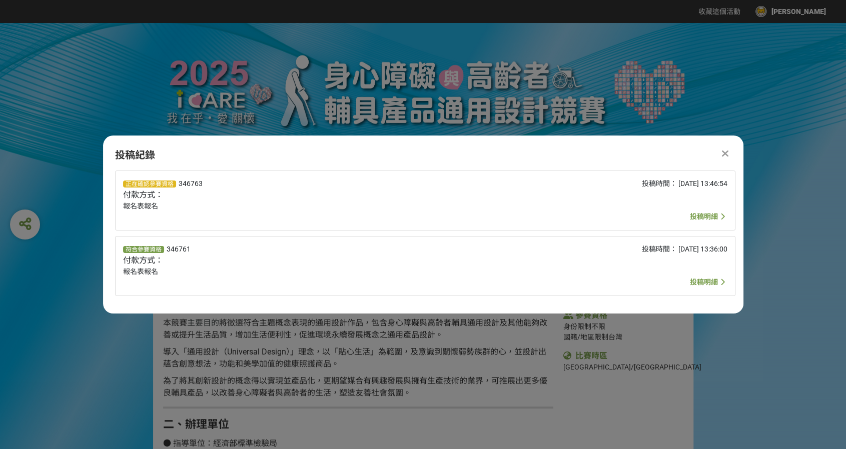
click at [707, 284] on span "投稿明細" at bounding box center [704, 282] width 28 height 8
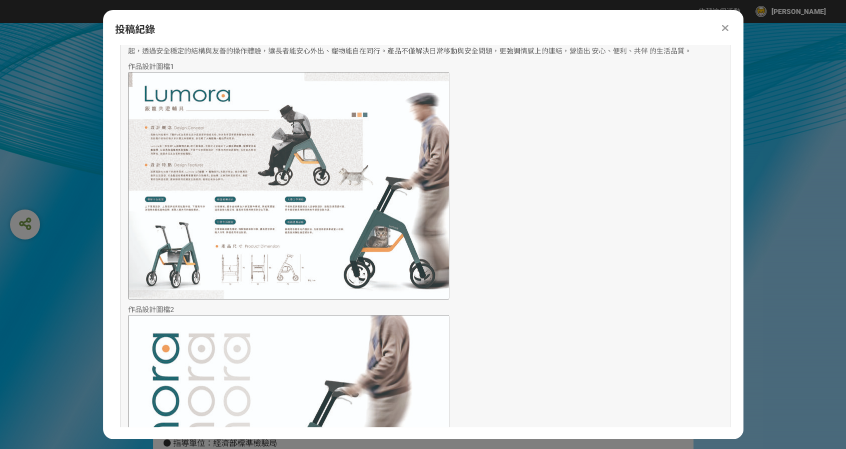
scroll to position [750, 0]
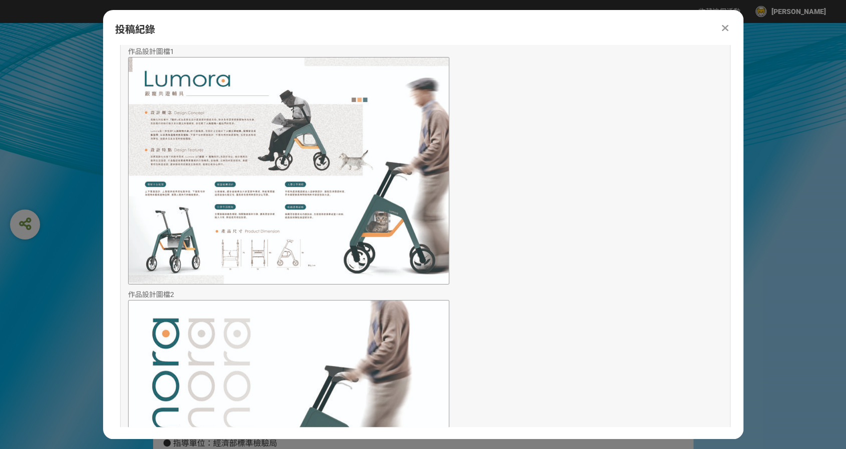
click at [286, 190] on img at bounding box center [288, 171] width 321 height 228
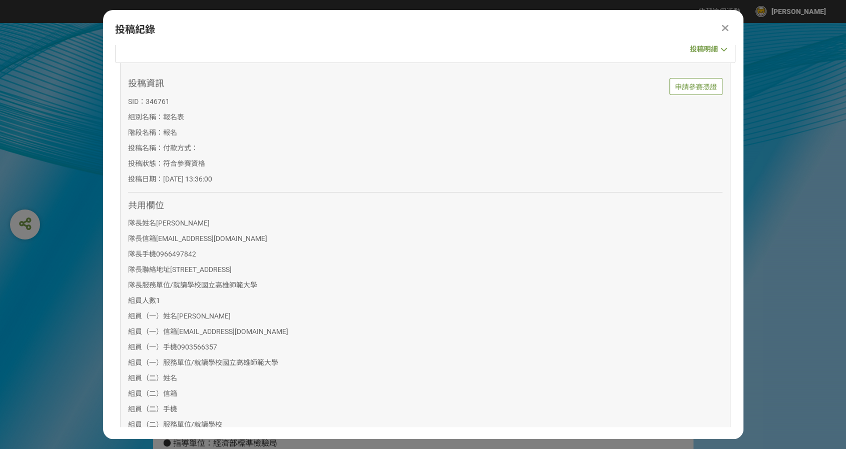
scroll to position [0, 0]
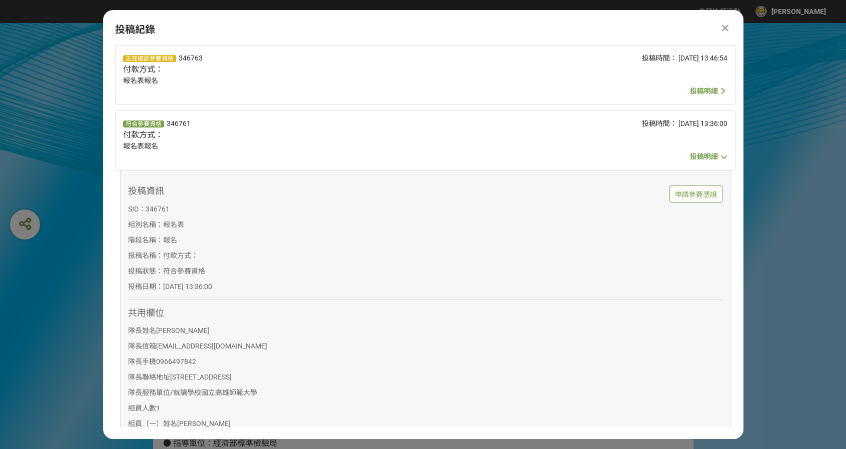
click at [728, 28] on icon at bounding box center [725, 28] width 7 height 10
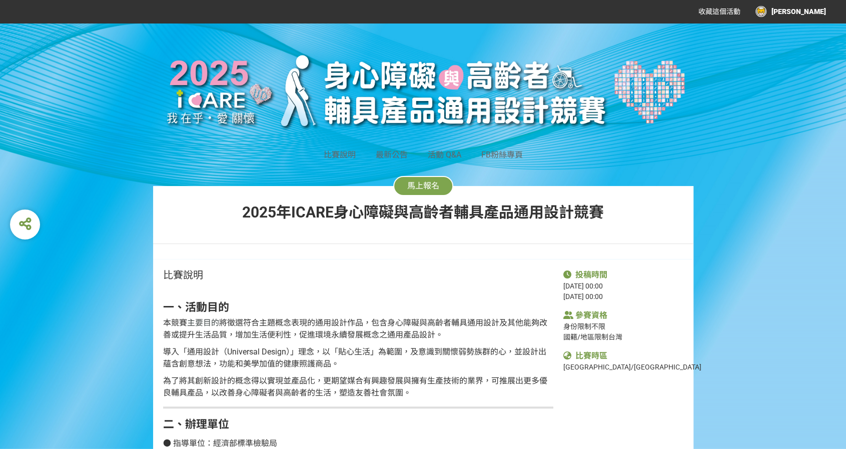
click at [814, 20] on div "收藏這個活動 鄭子安" at bounding box center [754, 12] width 143 height 18
click at [814, 16] on div "[PERSON_NAME]" at bounding box center [790, 11] width 71 height 11
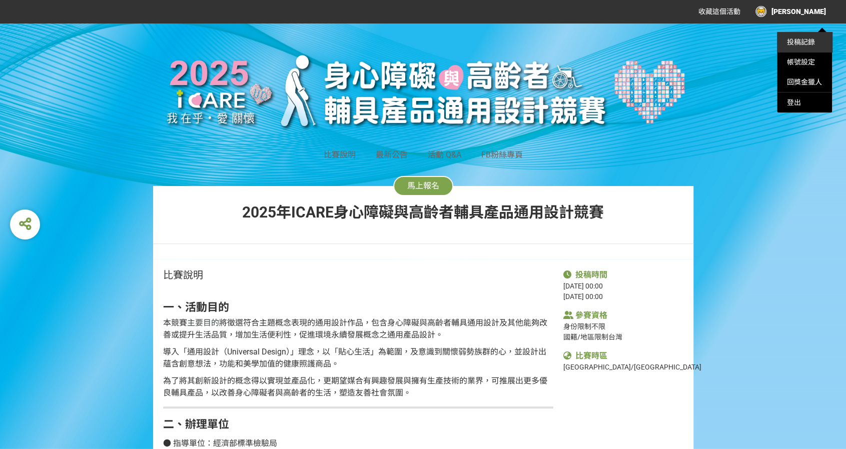
click at [793, 46] on li "投稿記錄" at bounding box center [804, 42] width 55 height 20
click at [799, 42] on link "投稿記錄" at bounding box center [801, 42] width 28 height 8
